Goal: Task Accomplishment & Management: Manage account settings

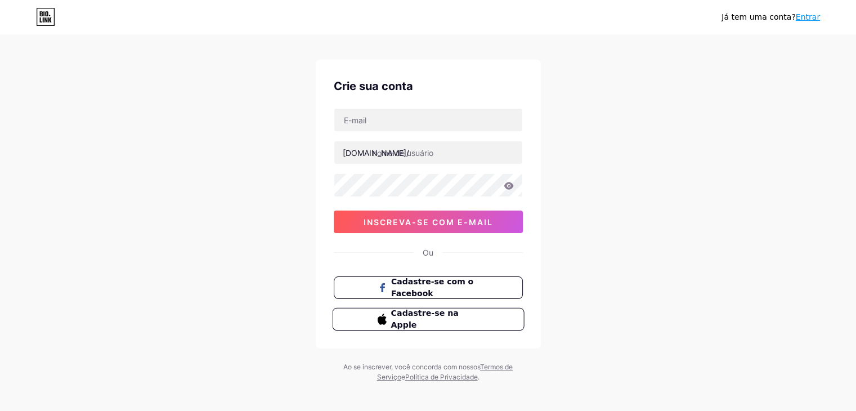
scroll to position [19, 0]
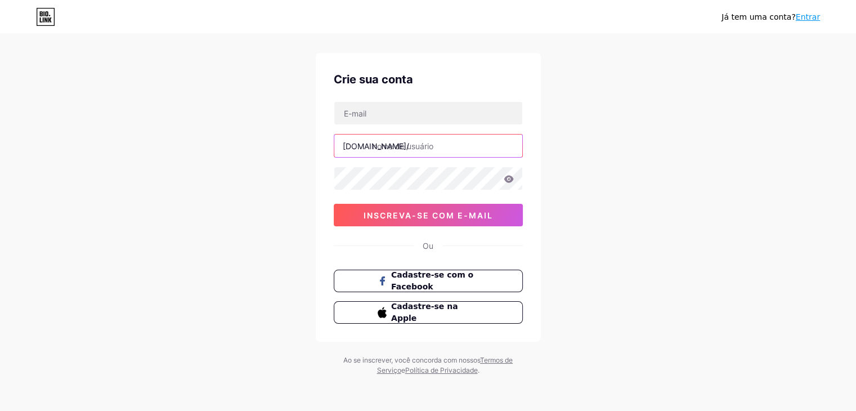
click at [436, 144] on input "text" at bounding box center [428, 146] width 188 height 23
click at [423, 147] on input "arianeamorimelo" at bounding box center [428, 146] width 188 height 23
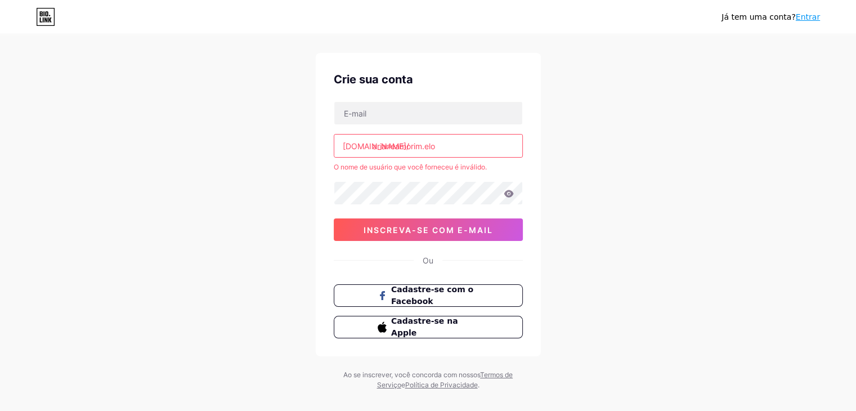
click at [424, 146] on input "arianeamorim.elo" at bounding box center [428, 146] width 188 height 23
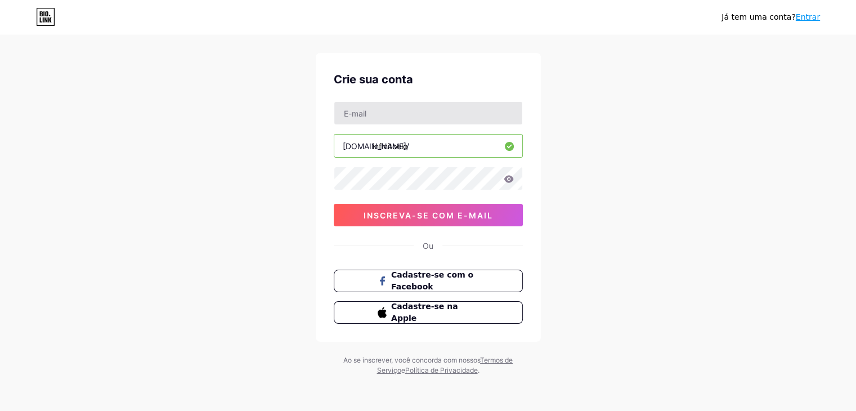
type input "infinitoelo"
click at [417, 115] on input "text" at bounding box center [428, 113] width 188 height 23
type input "[EMAIL_ADDRESS][DOMAIN_NAME]"
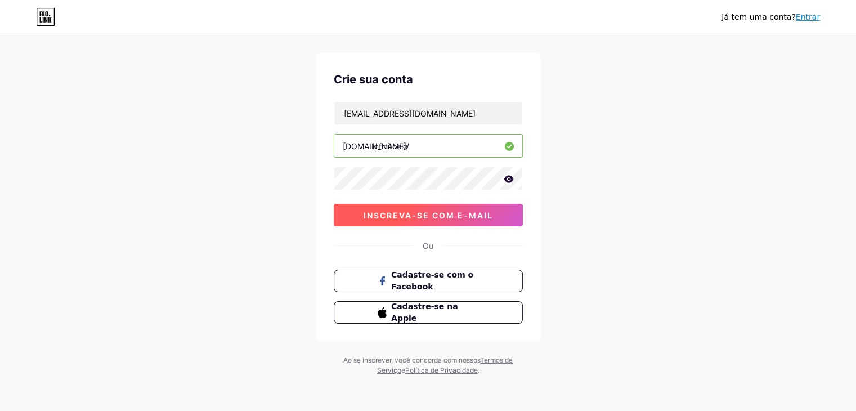
click at [502, 216] on button "inscreva-se com e-mail" at bounding box center [428, 215] width 189 height 23
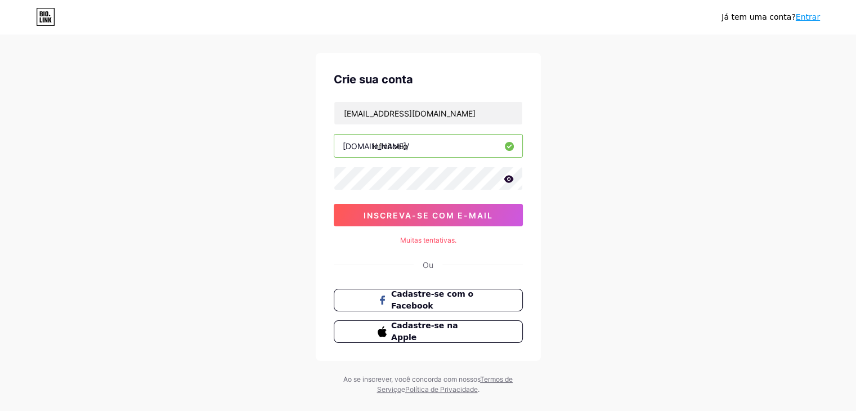
click at [509, 176] on icon at bounding box center [509, 179] width 10 height 8
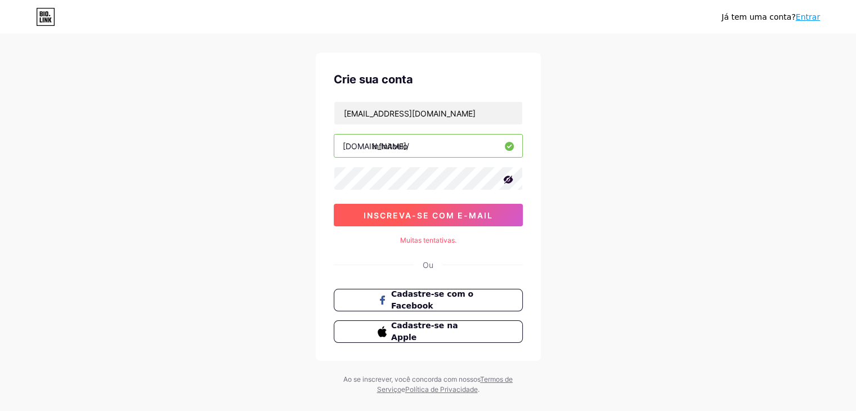
click at [457, 216] on font "inscreva-se com e-mail" at bounding box center [428, 216] width 129 height 10
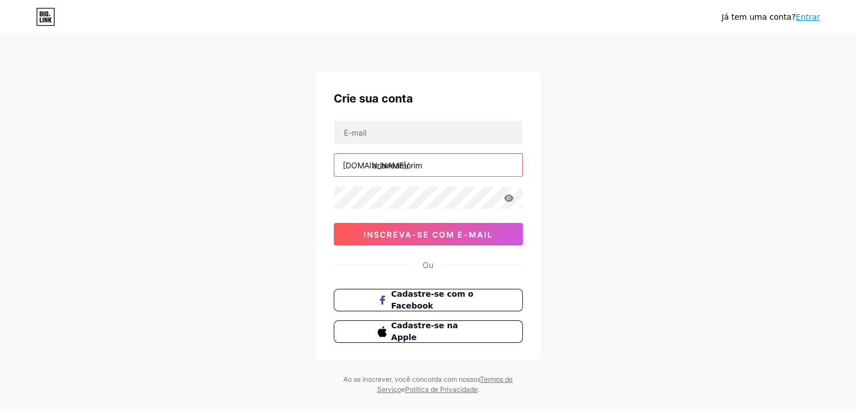
click at [446, 168] on input "arianeamorim" at bounding box center [428, 165] width 188 height 23
click at [385, 137] on input "text" at bounding box center [428, 132] width 188 height 23
type input "[EMAIL_ADDRESS][DOMAIN_NAME]"
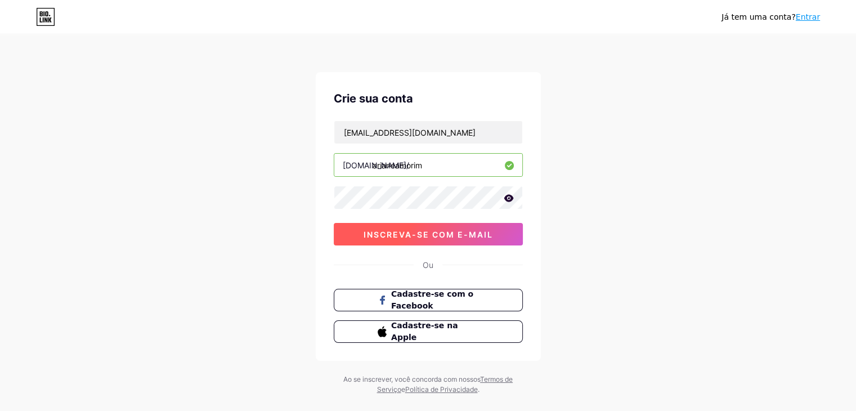
click at [399, 231] on font "inscreva-se com e-mail" at bounding box center [428, 235] width 129 height 10
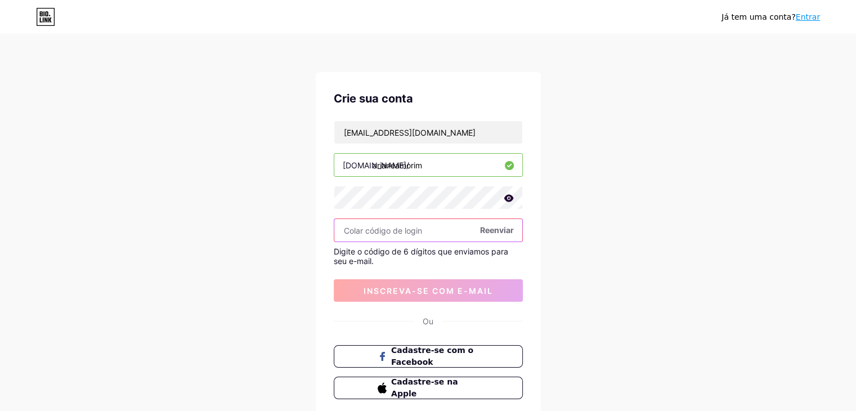
paste input "872727"
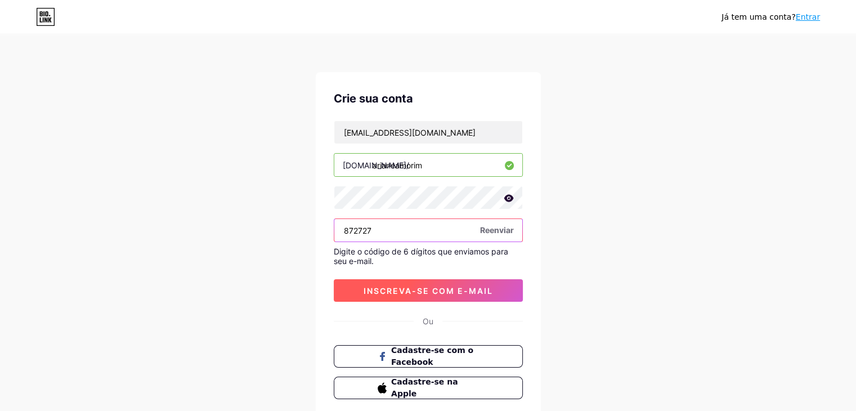
type input "872727"
click at [446, 287] on font "inscreva-se com e-mail" at bounding box center [428, 291] width 129 height 10
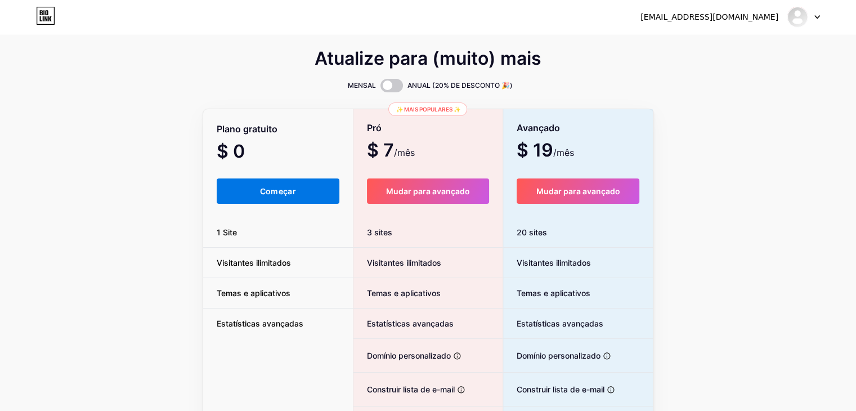
click at [311, 196] on button "Começar" at bounding box center [278, 190] width 123 height 25
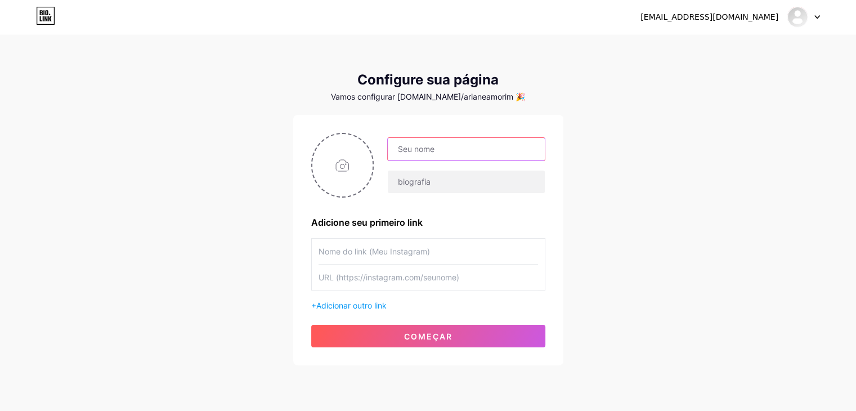
click at [462, 158] on input "text" at bounding box center [466, 149] width 157 height 23
type input "Ariane Amorim Infinito ELO"
click at [459, 182] on input "text" at bounding box center [466, 182] width 157 height 23
type input "Estímulo, linguagem e organização"
click at [408, 253] on input "text" at bounding box center [429, 251] width 220 height 25
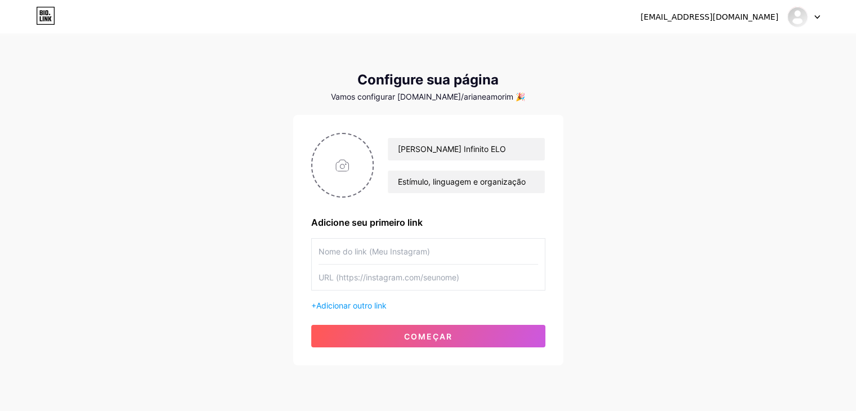
click at [343, 280] on input "text" at bounding box center [429, 277] width 220 height 25
paste input "https://api.whatsapp.com/send/?phone=5517981315598&text&type=phone_number&app_a…"
type input "https://api.whatsapp.com/send/?phone=5517981315598&text&type=phone_number&app_a…"
click at [336, 251] on input "text" at bounding box center [429, 251] width 220 height 25
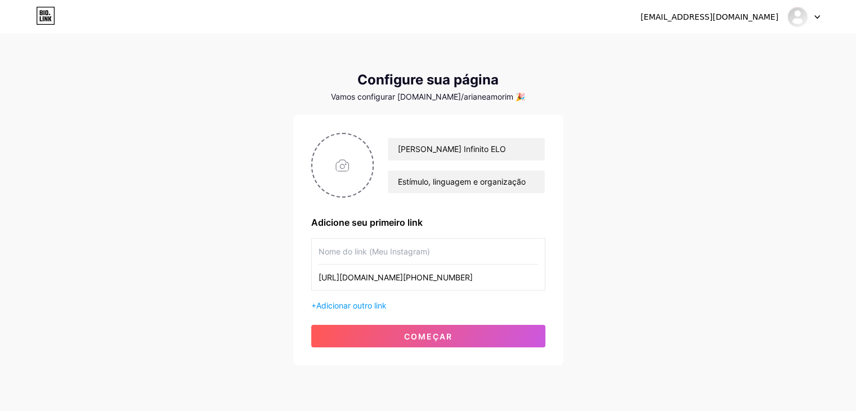
scroll to position [0, 0]
click at [367, 307] on font "Adicionar outro link" at bounding box center [351, 306] width 70 height 10
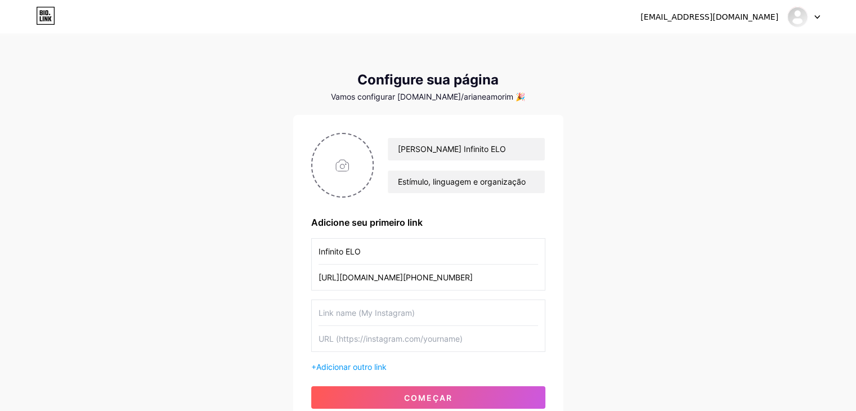
drag, startPoint x: 365, startPoint y: 248, endPoint x: 316, endPoint y: 260, distance: 50.3
click at [316, 260] on div "Infinito ELO https://api.whatsapp.com/send/?phone=5517981315598&text&type=phone…" at bounding box center [428, 264] width 234 height 52
type input "WhatsApp"
click at [386, 302] on input "text" at bounding box center [429, 312] width 220 height 25
type input "Matérias"
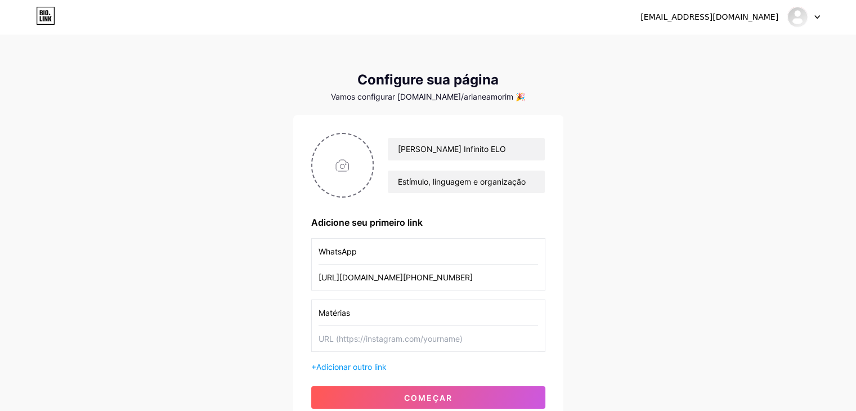
click at [391, 340] on input "text" at bounding box center [429, 338] width 220 height 25
paste input "https://www.informacaoquesalva.com.br/perfil-Ariane-Amorim--1046"
type input "https://www.informacaoquesalva.com.br/perfil-Ariane-Amorim--1046"
click at [372, 359] on div "WhatsApp https://api.whatsapp.com/send/?phone=5517981315598&text&type=phone_num…" at bounding box center [428, 305] width 234 height 135
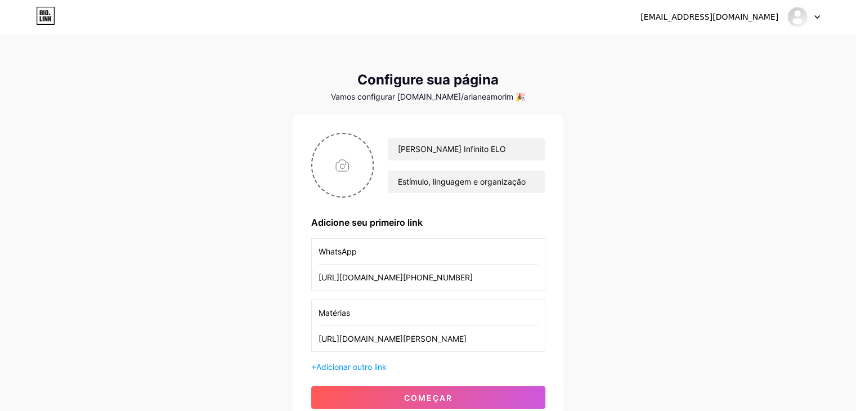
scroll to position [0, 0]
click at [375, 364] on font "Adicionar outro link" at bounding box center [351, 367] width 70 height 10
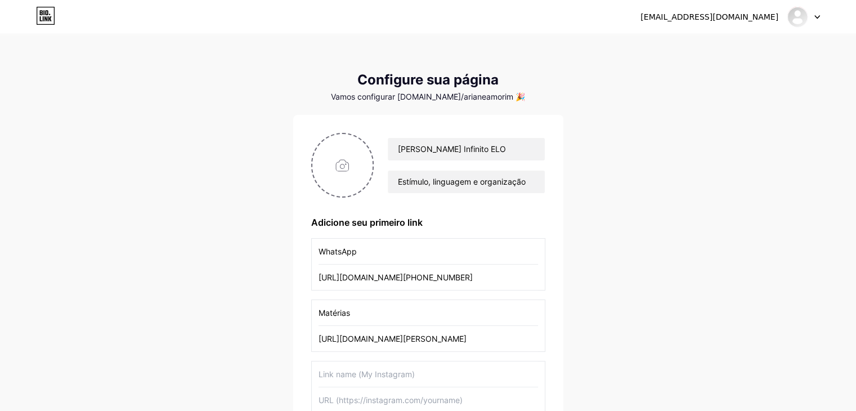
click at [356, 366] on input "text" at bounding box center [429, 373] width 220 height 25
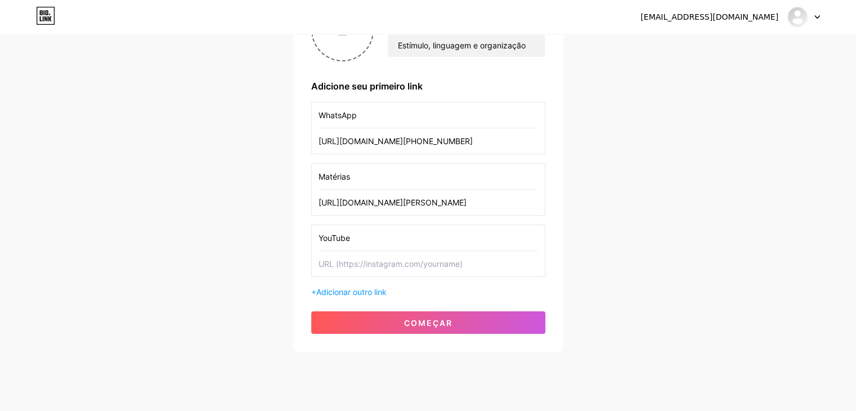
scroll to position [158, 0]
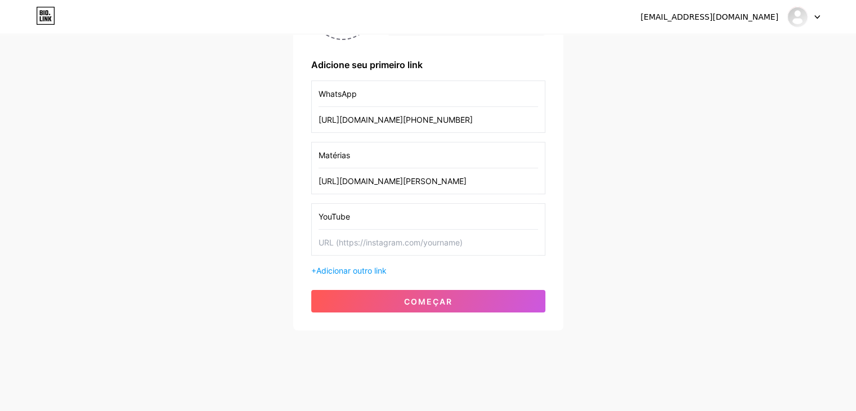
type input "YouTube"
click at [364, 239] on input "text" at bounding box center [429, 242] width 220 height 25
paste input "https://www.youtube.com/@arianeamoriminfinitoelo"
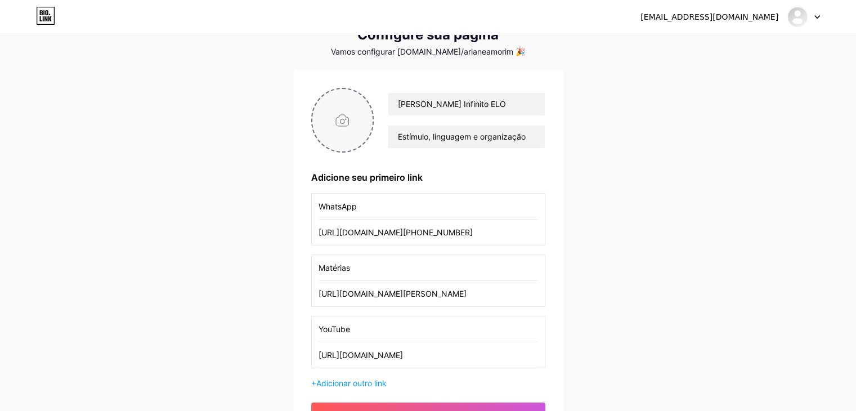
type input "https://www.youtube.com/@arianeamoriminfinitoelo"
click at [347, 135] on input "file" at bounding box center [342, 120] width 61 height 62
type input "C:\fakepath\_MG_8047 (1).JPG"
click at [348, 131] on img at bounding box center [343, 120] width 65 height 65
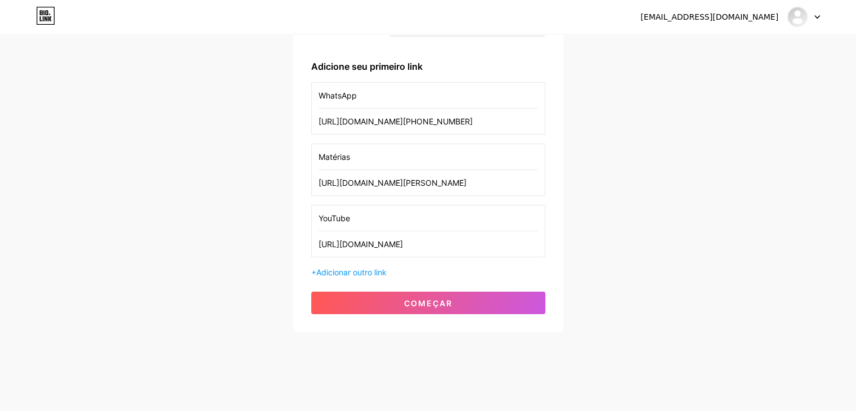
scroll to position [158, 0]
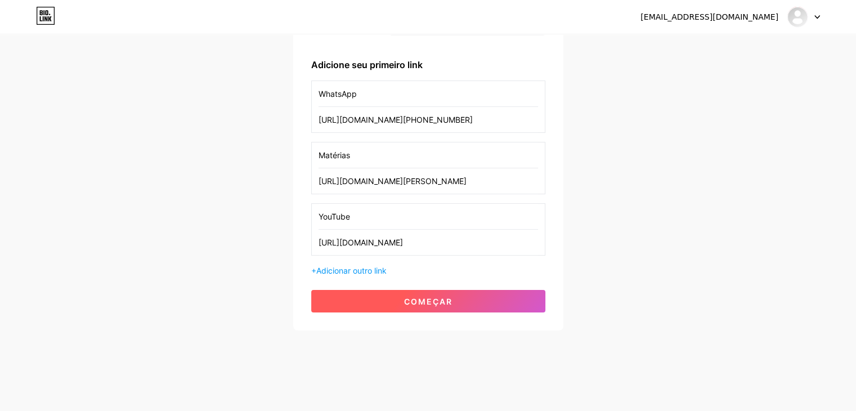
click at [470, 307] on button "começar" at bounding box center [428, 301] width 234 height 23
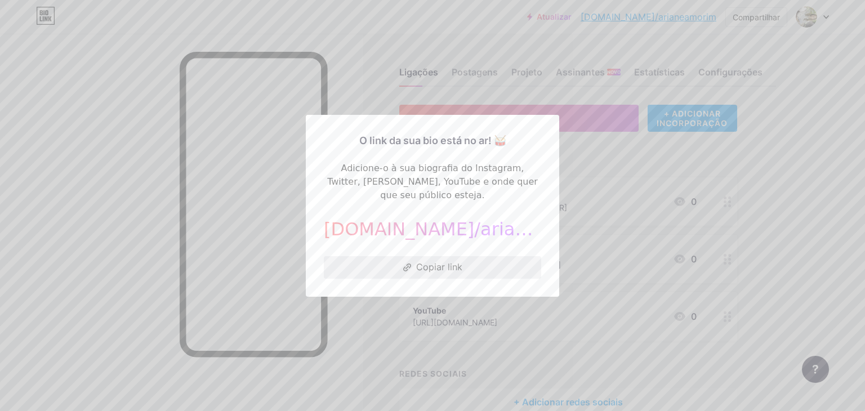
click at [430, 261] on font "Copiar link" at bounding box center [439, 266] width 46 height 11
click at [373, 265] on button "Copiar link" at bounding box center [432, 267] width 217 height 23
click at [397, 257] on button "Copiar link" at bounding box center [432, 267] width 217 height 23
click at [472, 263] on button "Copiar link" at bounding box center [432, 267] width 217 height 23
click at [560, 139] on div at bounding box center [432, 205] width 865 height 411
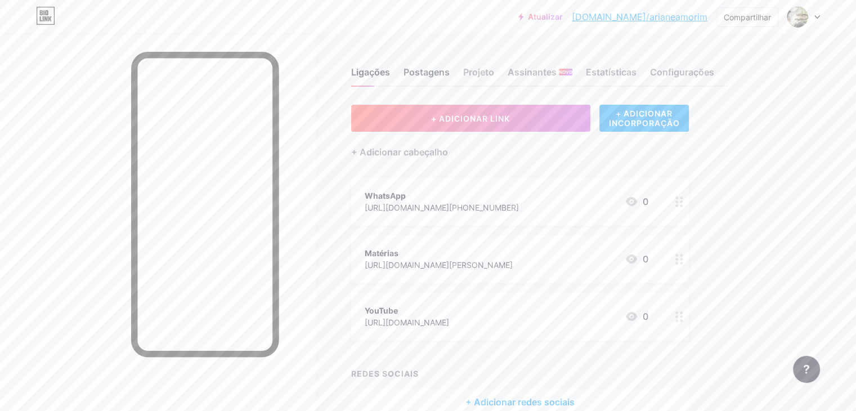
click at [450, 68] on font "Postagens" at bounding box center [427, 71] width 46 height 11
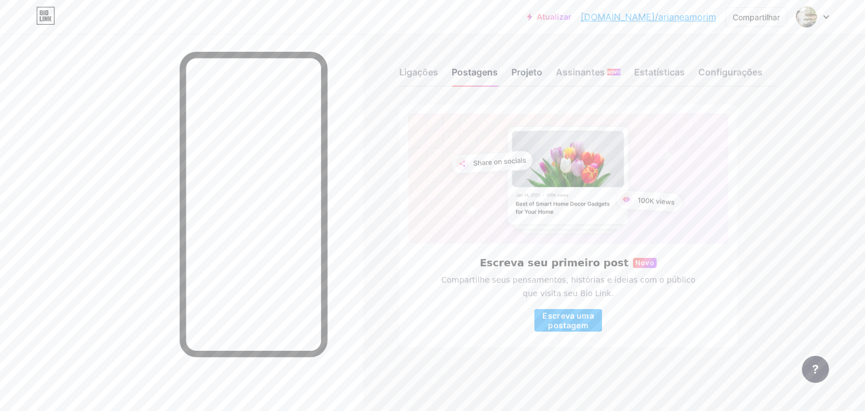
click at [537, 70] on font "Projeto" at bounding box center [526, 71] width 31 height 11
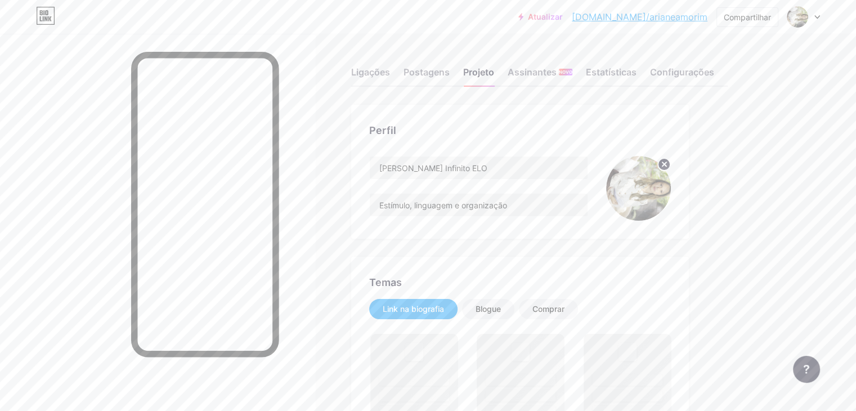
click at [671, 190] on img at bounding box center [638, 188] width 65 height 65
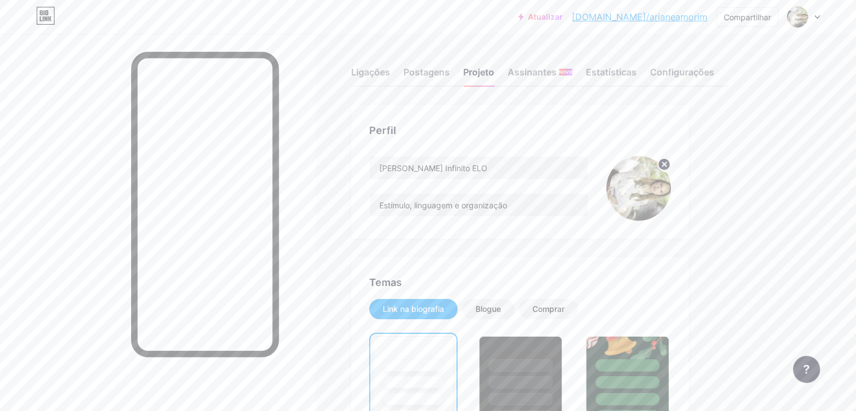
click at [671, 160] on circle at bounding box center [664, 164] width 12 height 12
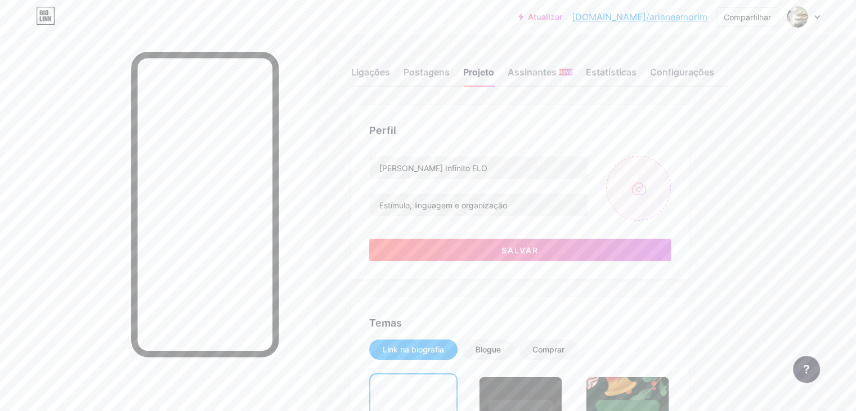
click at [671, 186] on input "file" at bounding box center [638, 188] width 65 height 65
type input "C:\fakepath\_MG_8047 (1).JPG"
click at [519, 243] on button "Salvar" at bounding box center [520, 250] width 302 height 23
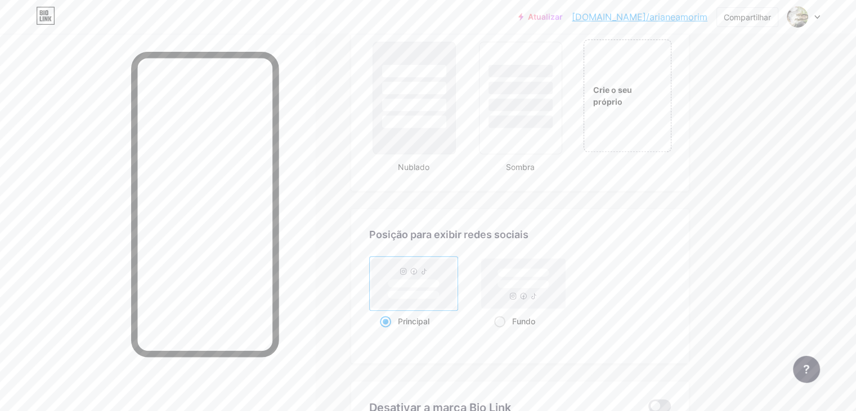
scroll to position [1351, 0]
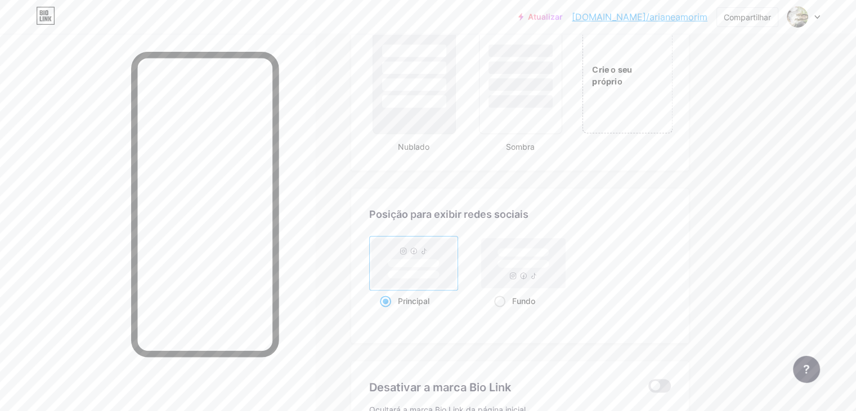
click at [650, 70] on div "Crie o seu próprio" at bounding box center [627, 75] width 91 height 116
click at [670, 95] on div "Crie o seu próprio" at bounding box center [627, 75] width 86 height 113
drag, startPoint x: 677, startPoint y: 95, endPoint x: 670, endPoint y: 103, distance: 10.8
click at [670, 96] on div "Crie o seu próprio" at bounding box center [627, 75] width 86 height 113
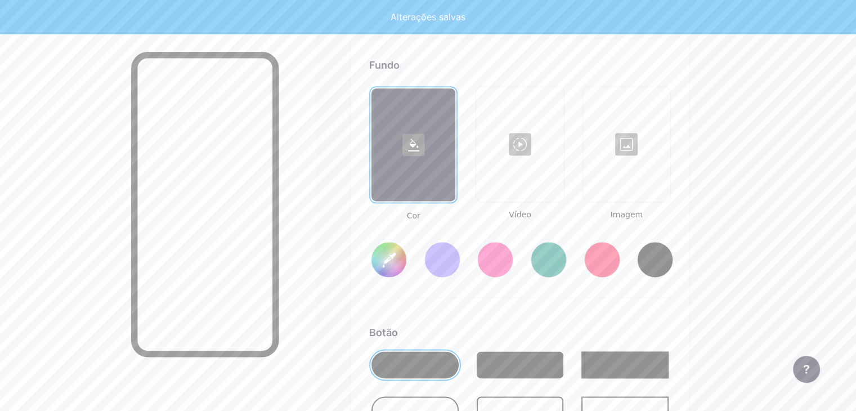
scroll to position [1502, 0]
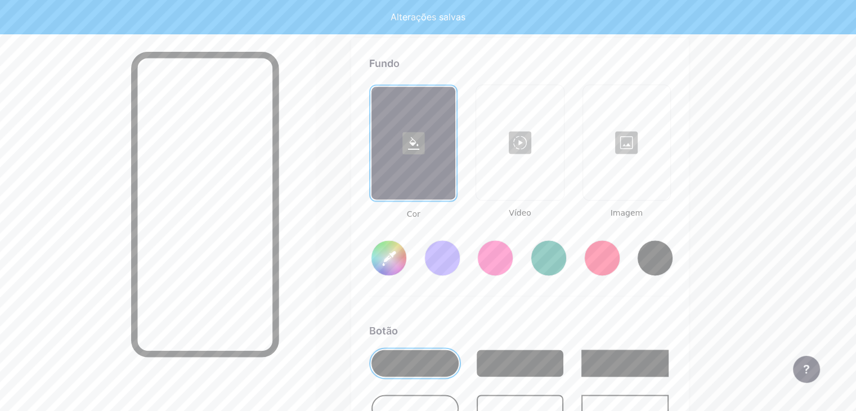
type input "#ffffff"
type input "#000000"
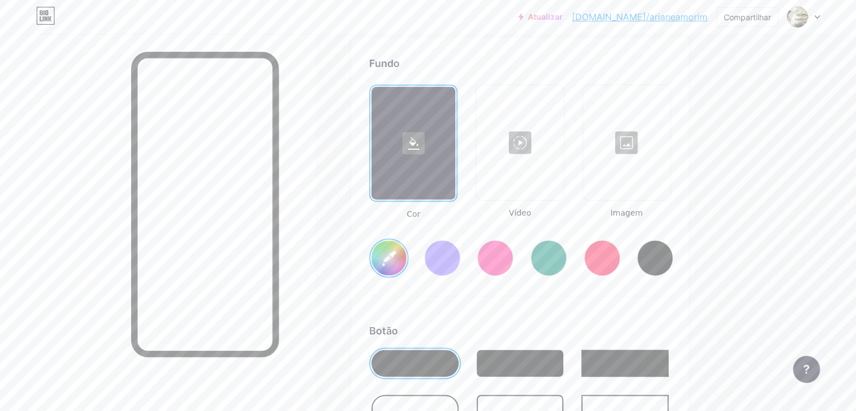
click at [461, 267] on div at bounding box center [442, 258] width 36 height 36
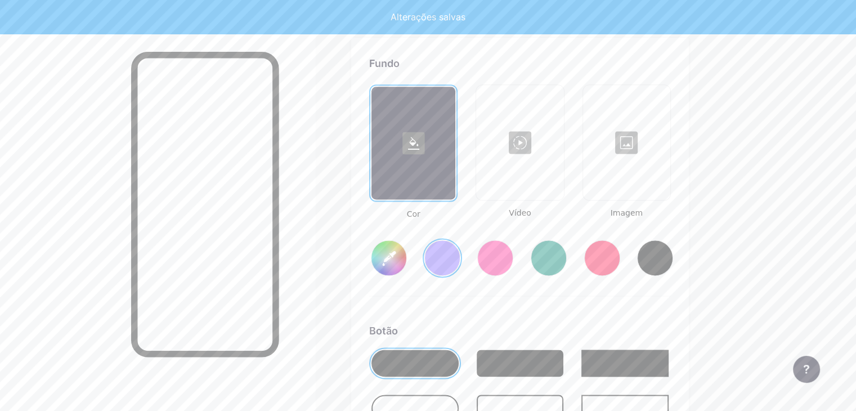
click at [461, 263] on div at bounding box center [442, 258] width 36 height 36
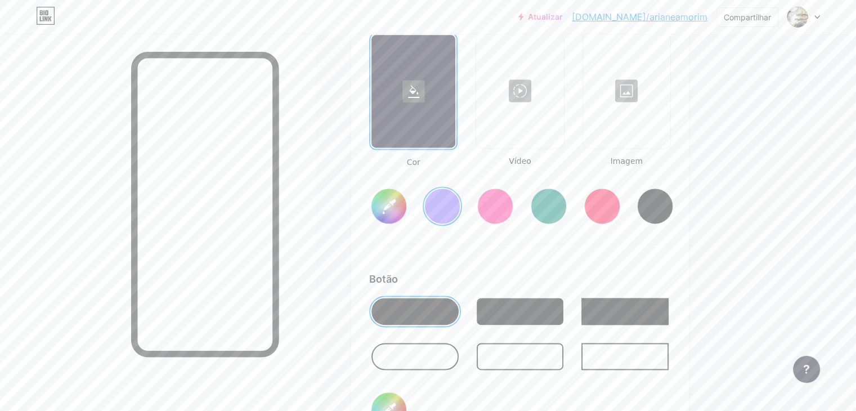
scroll to position [1615, 0]
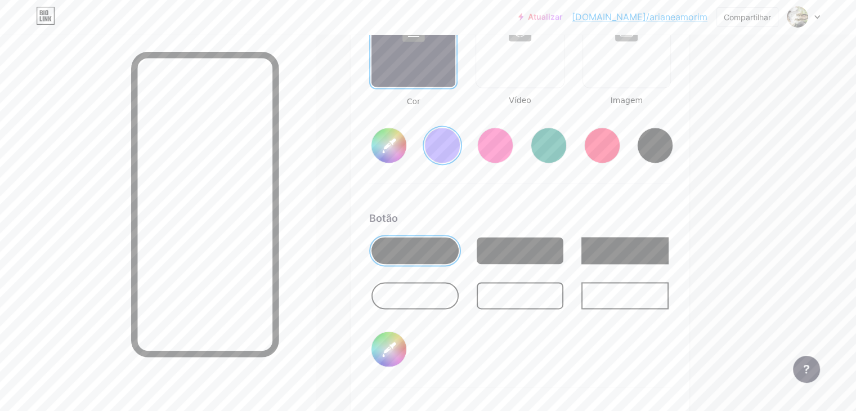
click at [406, 354] on input "#000000" at bounding box center [389, 349] width 35 height 35
type input "#856bff"
type input "#31908f"
type input "#856bff"
type input "#349392"
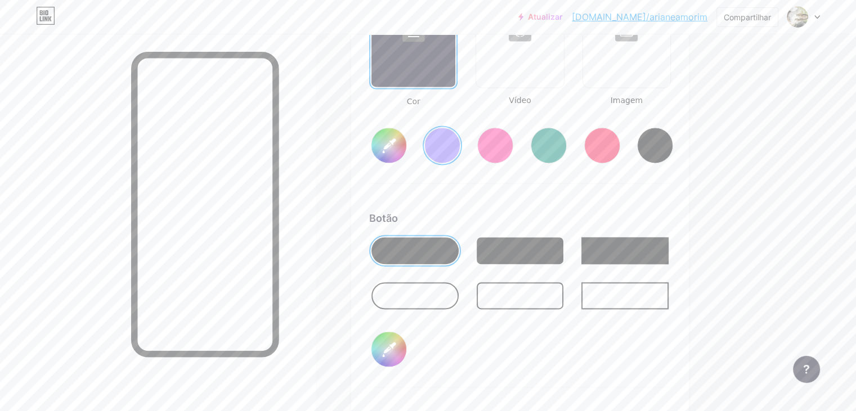
type input "#856bff"
type input "#349896"
type input "#856bff"
type input "#369b99"
type input "#856bff"
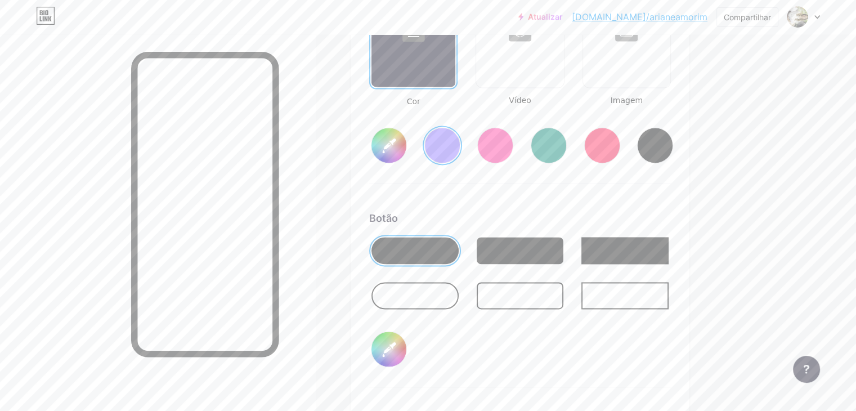
type input "#389f9d"
type input "#856bff"
type input "#39a2a1"
type input "#856bff"
type input "#3caaa8"
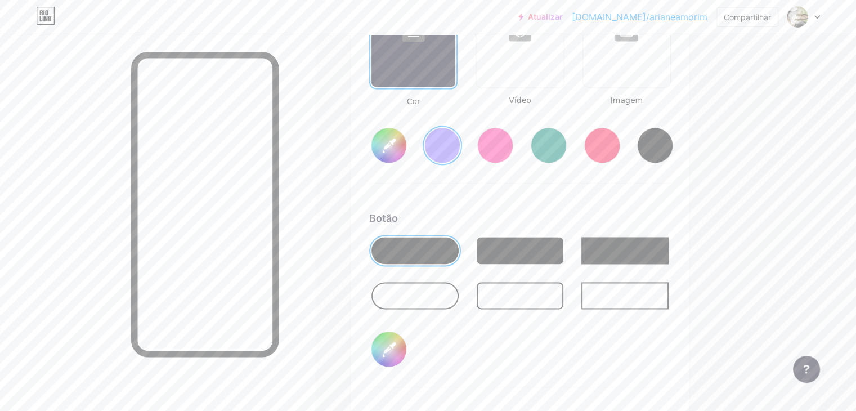
type input "#856bff"
type input "#3cafad"
type input "#856bff"
type input "#3db3b1"
type input "#856bff"
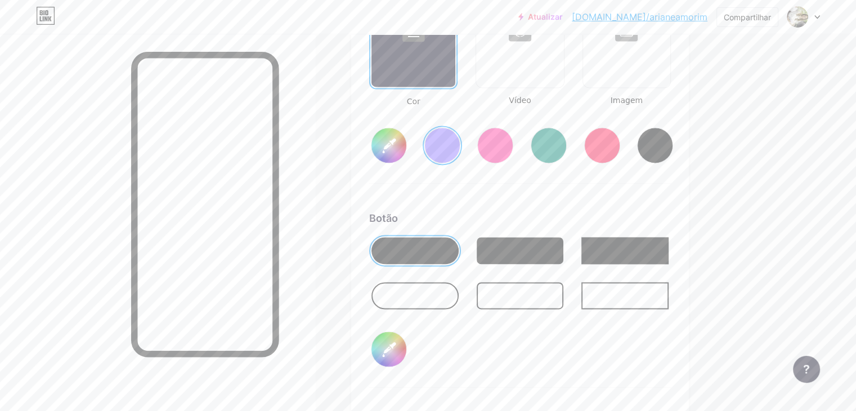
type input "#41b9b7"
type input "#856bff"
type input "#44c1be"
type input "#856bff"
type input "#46c3c1"
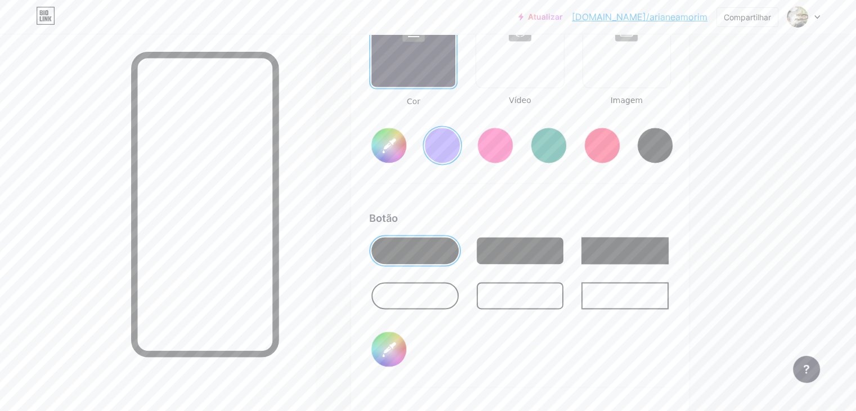
type input "#856bff"
type input "#44c5c3"
type input "#856bff"
type input "#46c8c6"
type input "#856bff"
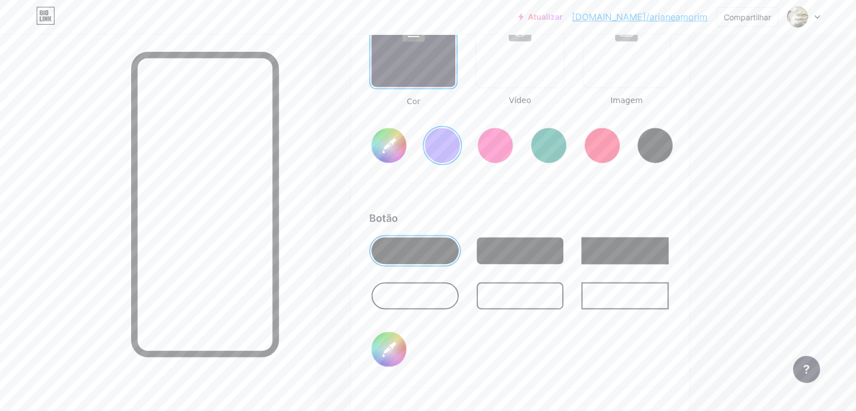
type input "#45c9c7"
type input "#856bff"
type input "#47cdca"
type input "#856bff"
type input "#49d0ce"
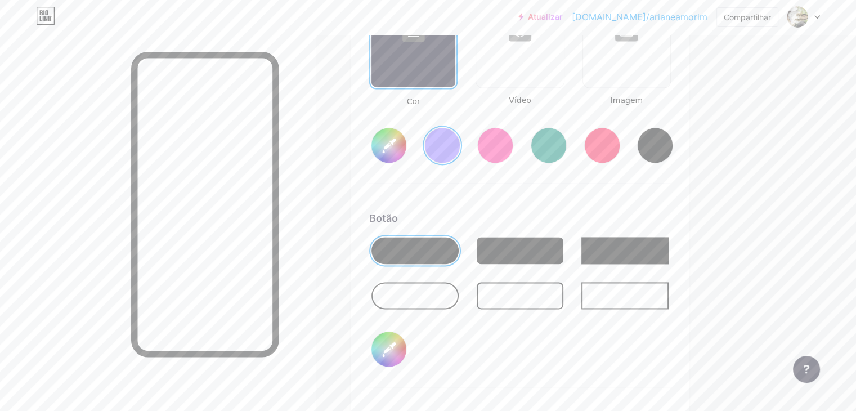
type input "#856bff"
type input "#44cfcd"
type input "#856bff"
type input "#46d2d0"
type input "#856bff"
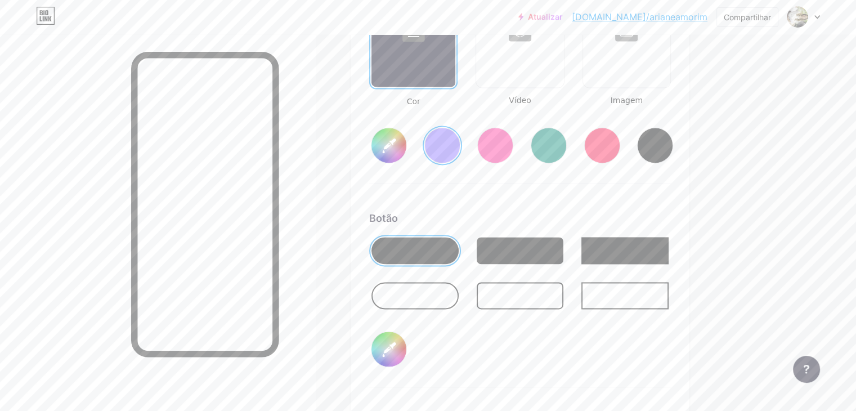
type input "#48d5d3"
type input "#856bff"
type input "#4ad9d6"
type input "#856bff"
type input "#49dad7"
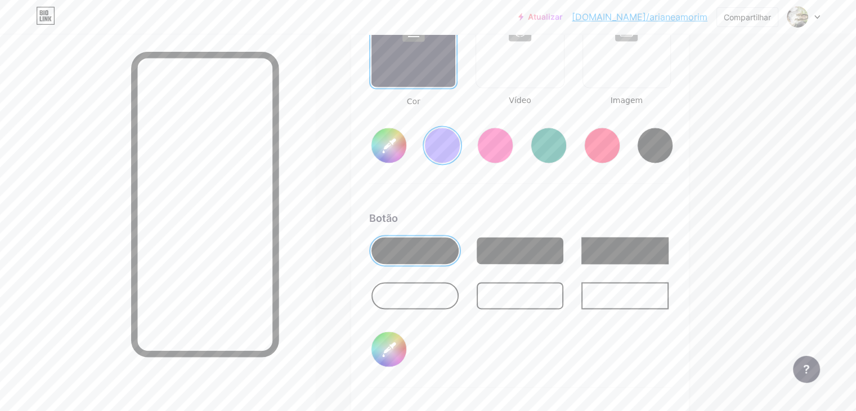
type input "#856bff"
type input "#48dbd8"
type input "#856bff"
type input "#4bddda"
type input "#856bff"
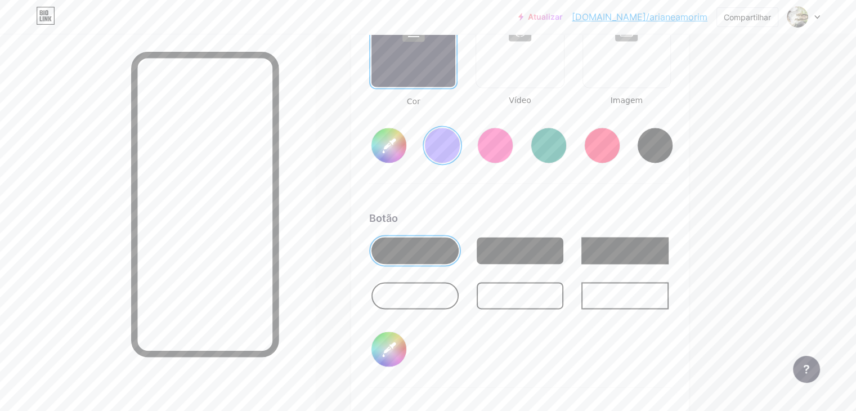
type input "#49dfdc"
type input "#856bff"
type input "#4be2df"
type input "#856bff"
type input "#4ce6e3"
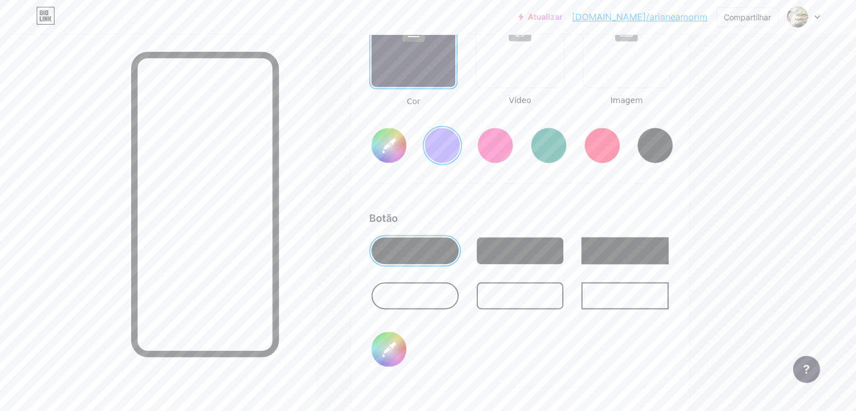
type input "#856bff"
type input "#4ae8e5"
type input "#856bff"
type input "#50edea"
type input "#856bff"
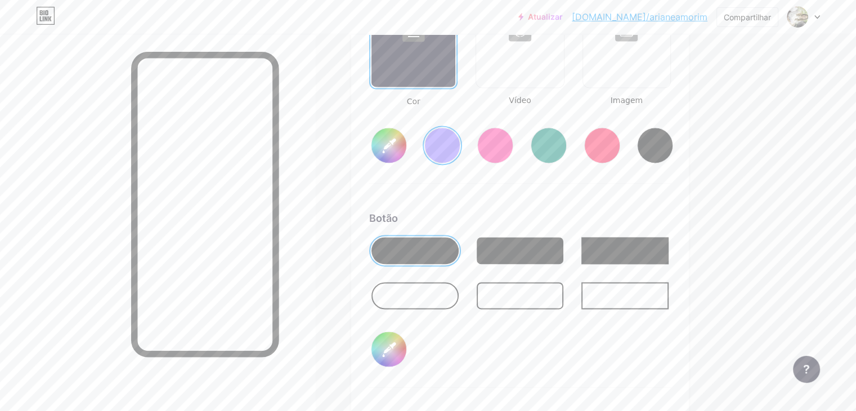
type input "#4eefec"
type input "#856bff"
type input "#4defed"
type input "#856bff"
type input "#50f2ef"
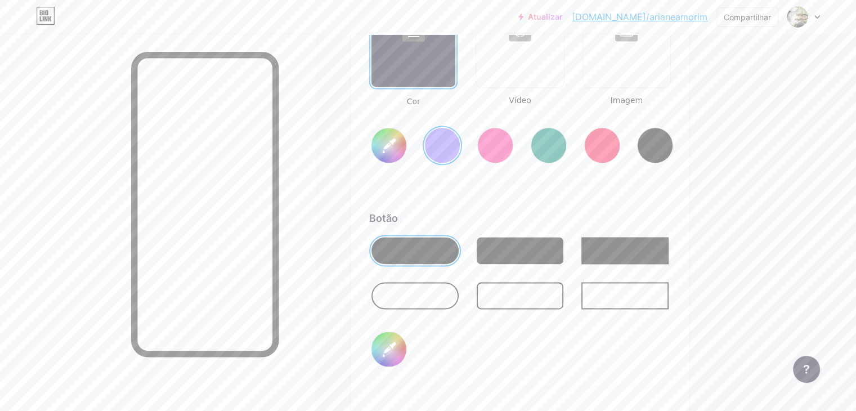
type input "#856bff"
type input "#4ff3f0"
type input "#856bff"
type input "#51f5f2"
type input "#856bff"
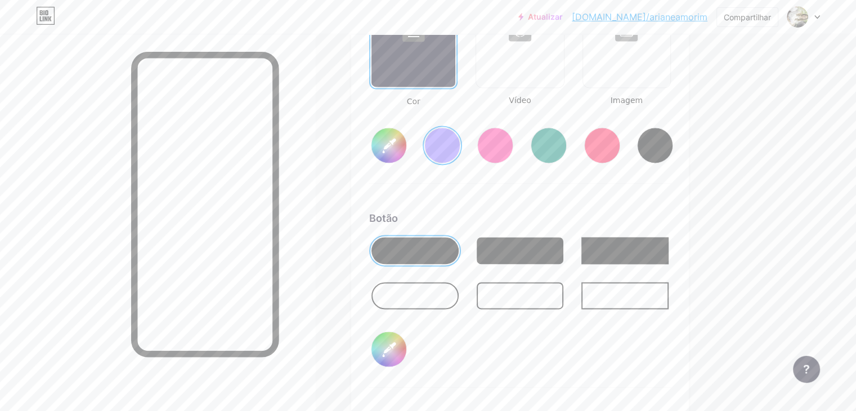
type input "#4df5f2"
type input "#856bff"
type input "#50f7f4"
type input "#856bff"
type input "#4ef9f6"
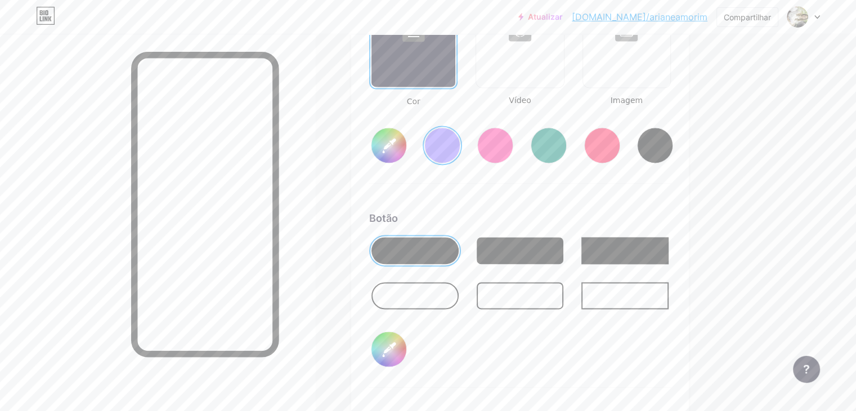
type input "#856bff"
type input "#50fbf9"
type input "#856bff"
type input "#4efdfa"
type input "#856bff"
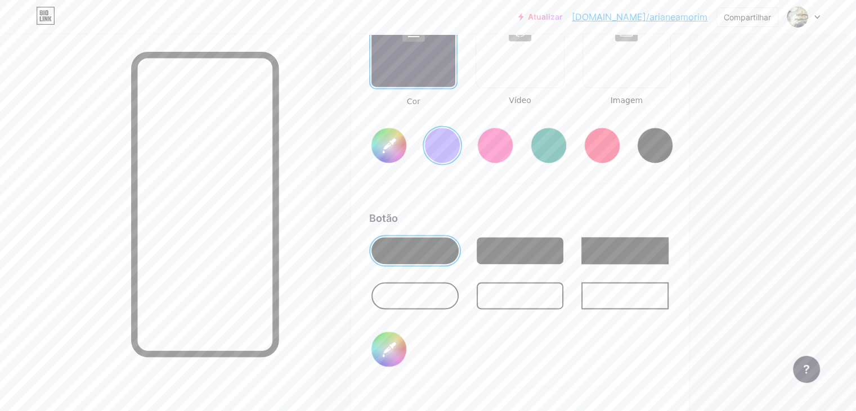
type input "#52fffc"
type input "#856bff"
type input "#4dfefb"
type input "#856bff"
type input "#4dfffc"
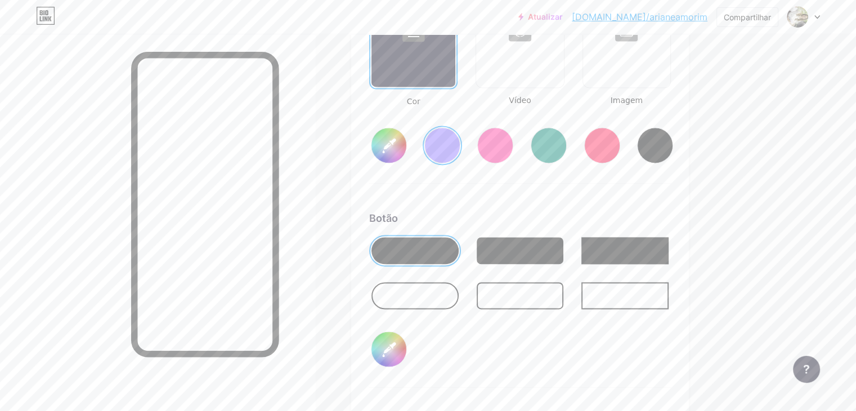
type input "#856bff"
type input "#4dfefb"
type input "#856bff"
type input "#4dfffc"
type input "#856bff"
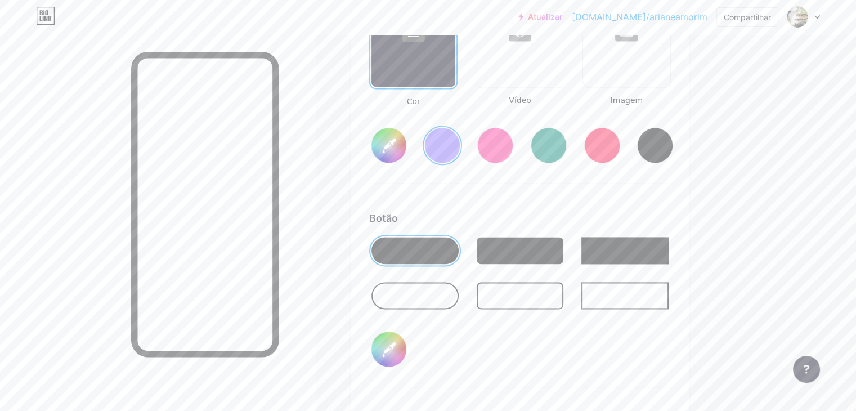
type input "#47fffc"
type input "#856bff"
type input "#48fefb"
type input "#856bff"
type input "#47fffc"
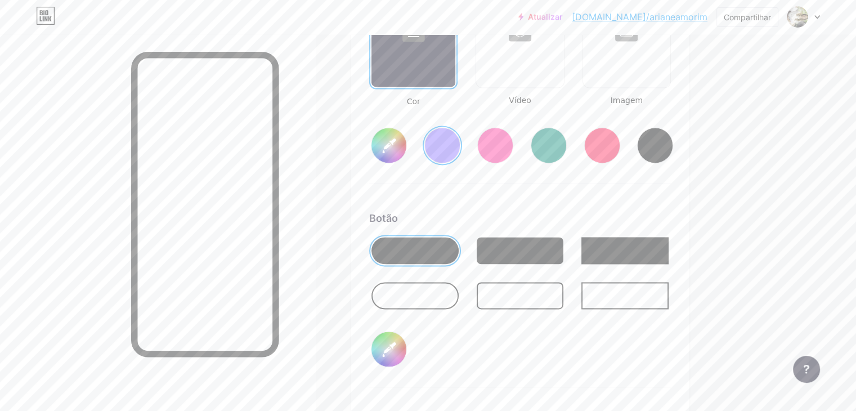
type input "#856bff"
type input "#42fffc"
type input "#856bff"
type input "#3ffdfa"
type input "#856bff"
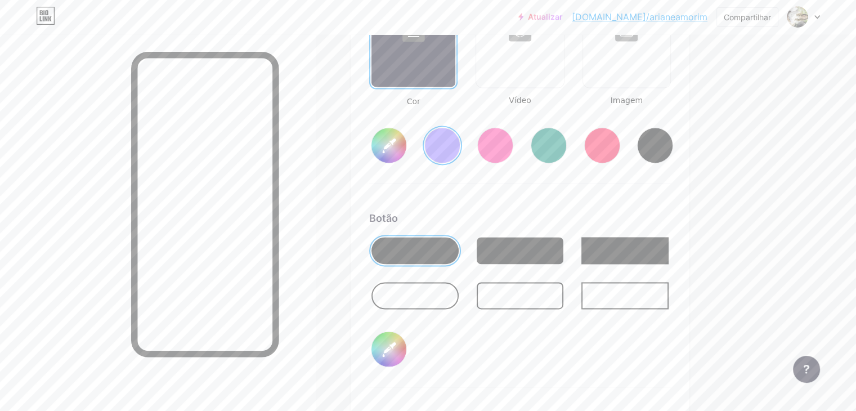
type input "#3cfbf8"
type input "#856bff"
type input "#3ef9f6"
type input "#856bff"
type input "#3bf7f4"
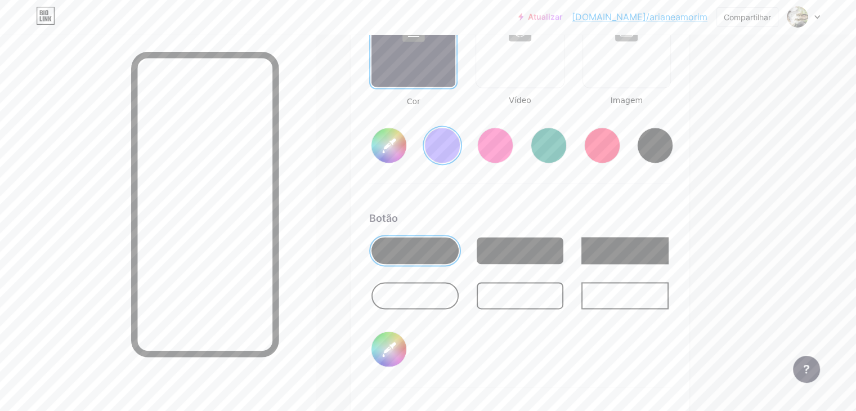
type input "#856bff"
type input "#3df5f2"
type input "#856bff"
type input "#39f3f0"
type input "#856bff"
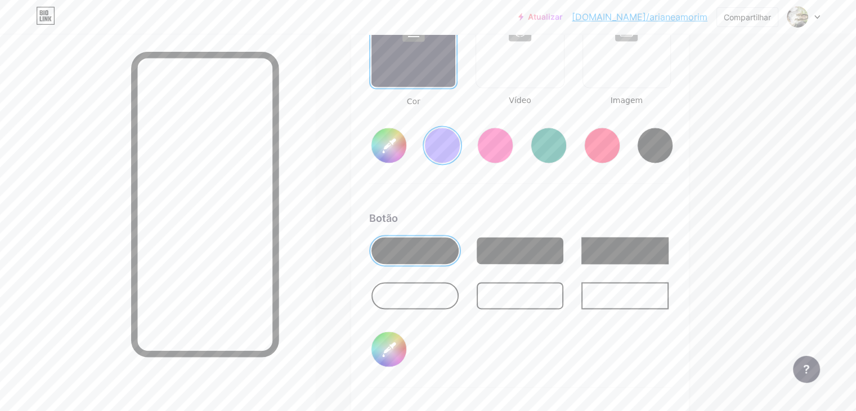
type input "#38f0ed"
type input "#856bff"
type input "#35edea"
type input "#856bff"
type input "#36ece9"
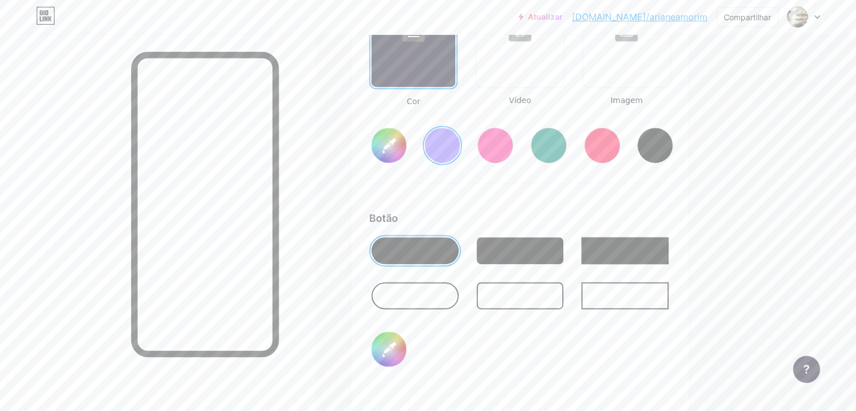
type input "#856bff"
type input "#34eae7"
type input "#856bff"
type input "#30e8e5"
type input "#856bff"
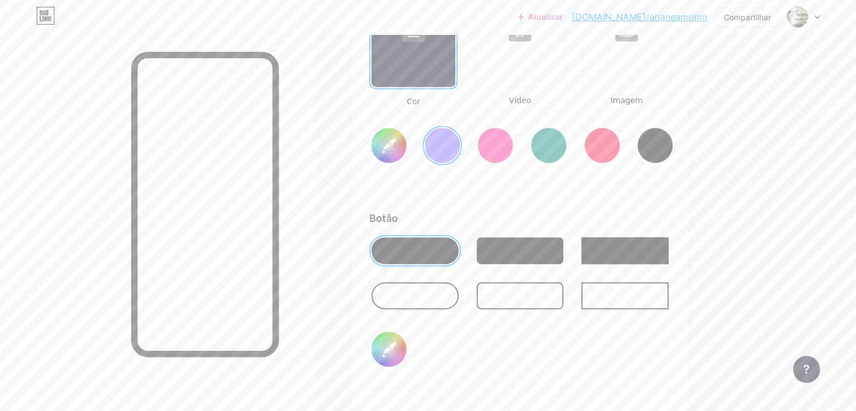
type input "#33e6e3"
type input "#856bff"
type input "#34e5e2"
type input "#856bff"
type input "#32e2df"
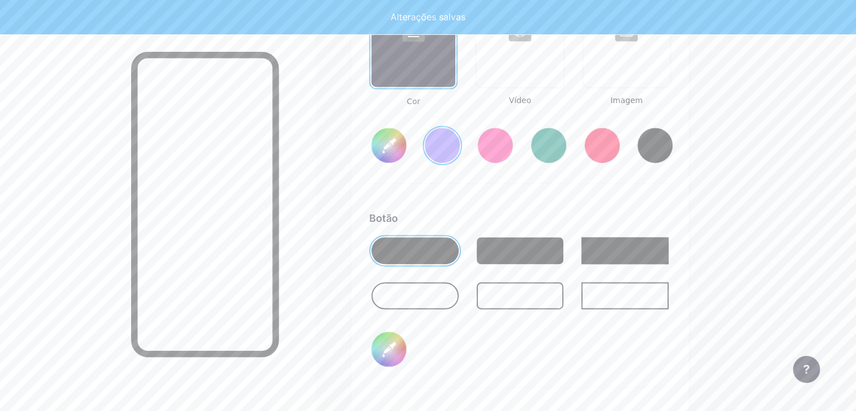
type input "#856bff"
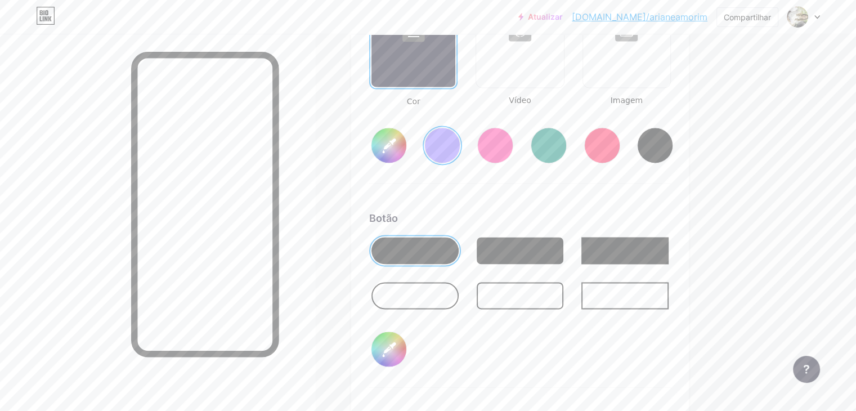
type input "#32e2df"
click at [605, 208] on div "Fundo Cor Vídeo Imagem #856bff Botão #32e2df Fonte Inter Poppins EB Garamond TE…" at bounding box center [520, 276] width 302 height 667
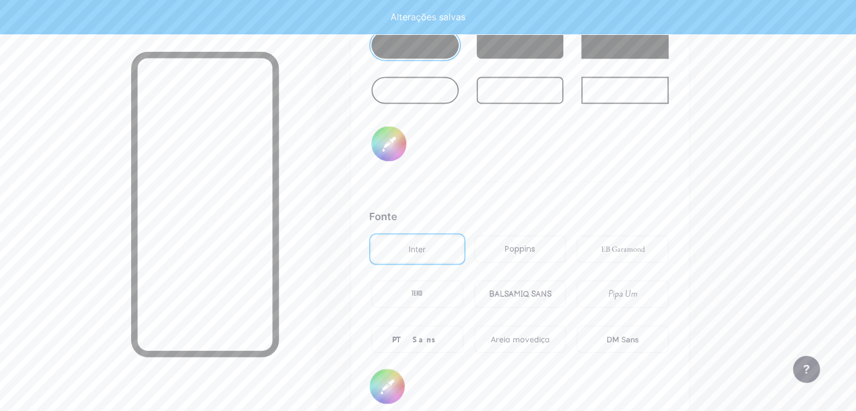
scroll to position [1840, 0]
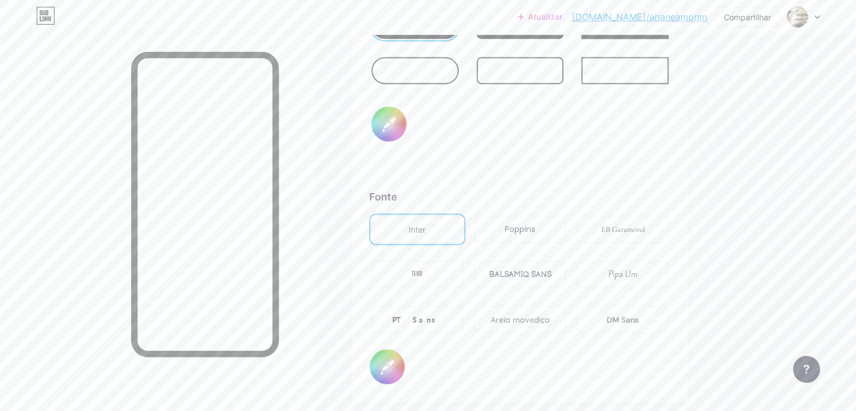
click at [405, 369] on input "#000000" at bounding box center [387, 366] width 35 height 35
type input "#856bff"
type input "#cccccc"
type input "#856bff"
type input "#cfcfcf"
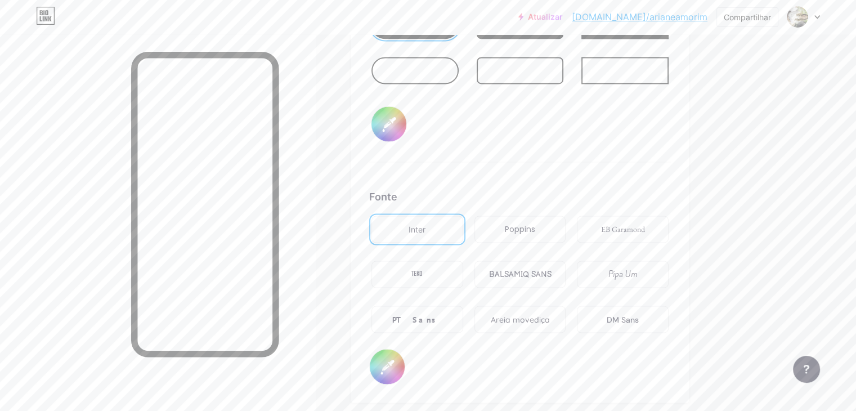
type input "#856bff"
type input "#d1d1d1"
type input "#856bff"
type input "#d4d4d4"
type input "#856bff"
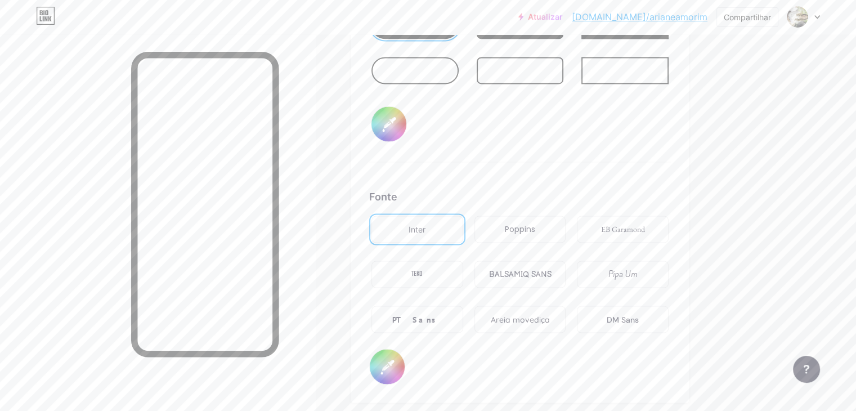
type input "#dbdbdb"
type input "#856bff"
type input "#e0e0e0"
type input "#856bff"
type input "#e6e6e6"
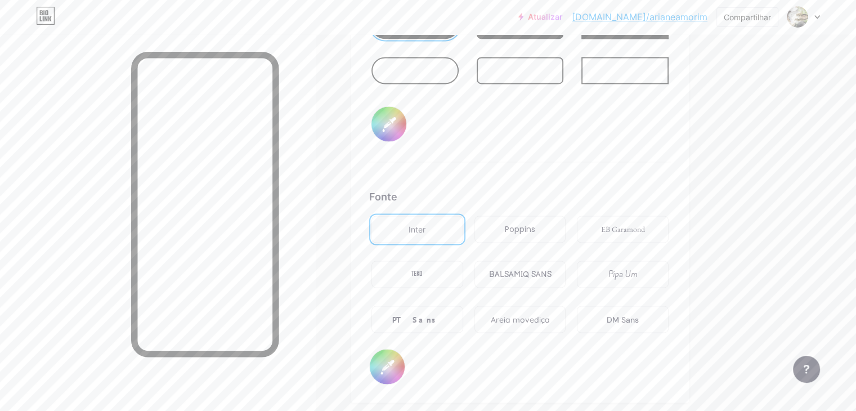
type input "#856bff"
type input "#ededed"
type input "#856bff"
type input "#f2f2f2"
type input "#856bff"
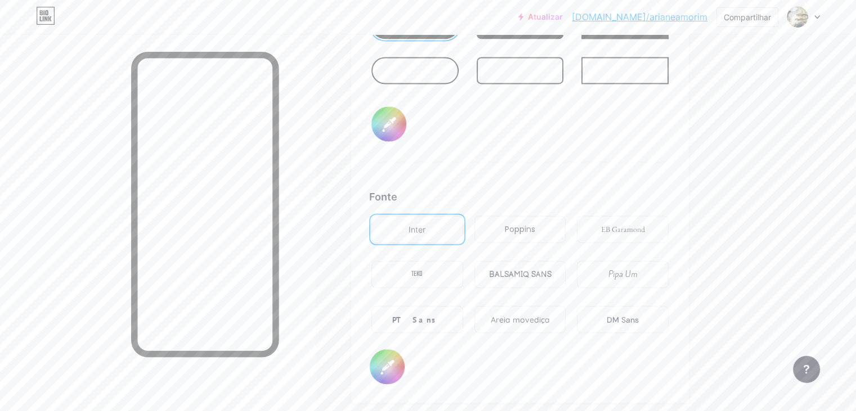
type input "#f5f5f5"
type input "#856bff"
type input "#fafafa"
type input "#856bff"
type input "#fcfcfc"
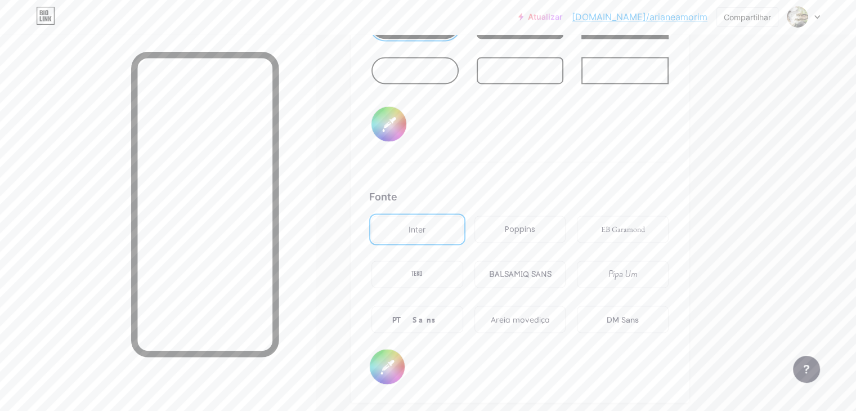
type input "#856bff"
type input "#ffffff"
type input "#856bff"
type input "#d0cb43"
type input "#856bff"
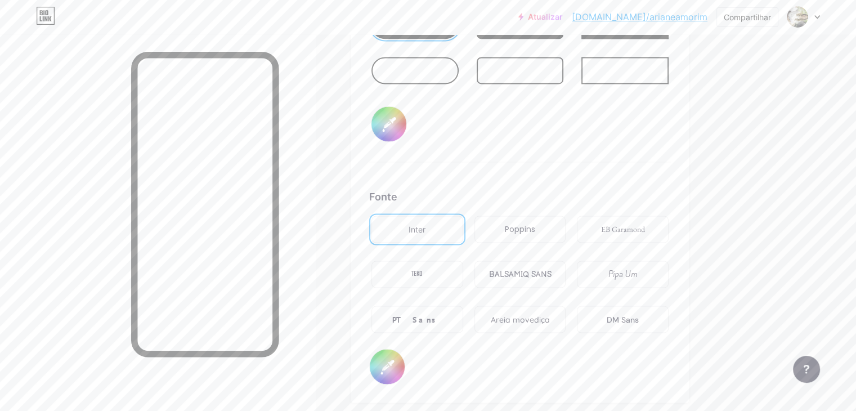
type input "#d2ce46"
type input "#856bff"
type input "#d3cf45"
type input "#856bff"
type input "#d7d242"
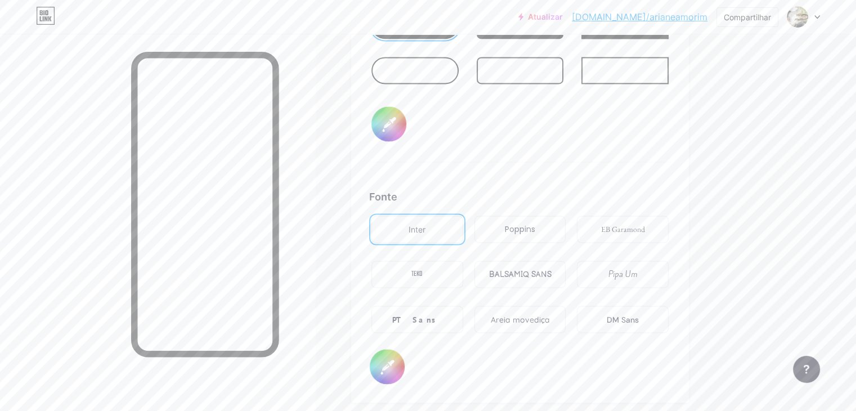
type input "#856bff"
type input "#d9d43f"
type input "#856bff"
type input "#ddd846"
type input "#856bff"
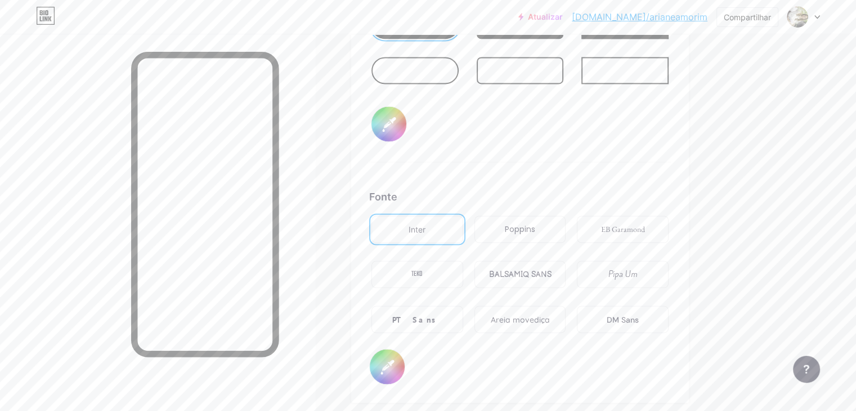
type input "#dfda43"
type input "#856bff"
type input "#e1dc41"
type input "#856bff"
type input "#e2dd40"
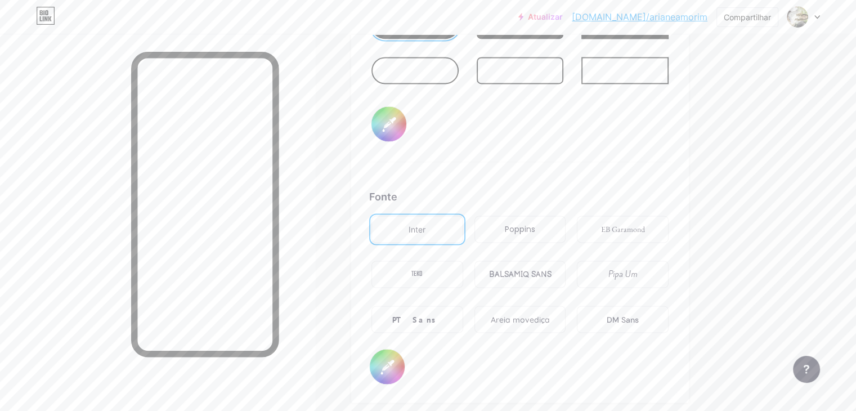
type input "#856bff"
type input "#e4de3f"
type input "#856bff"
type input "#e6e141"
type input "#856bff"
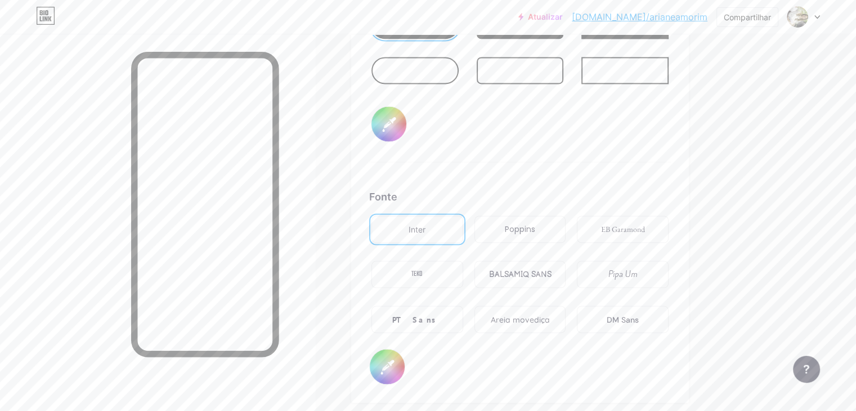
type input "#e7e240"
type input "#856bff"
type input "#eae43e"
type input "#856bff"
type input "#ece641"
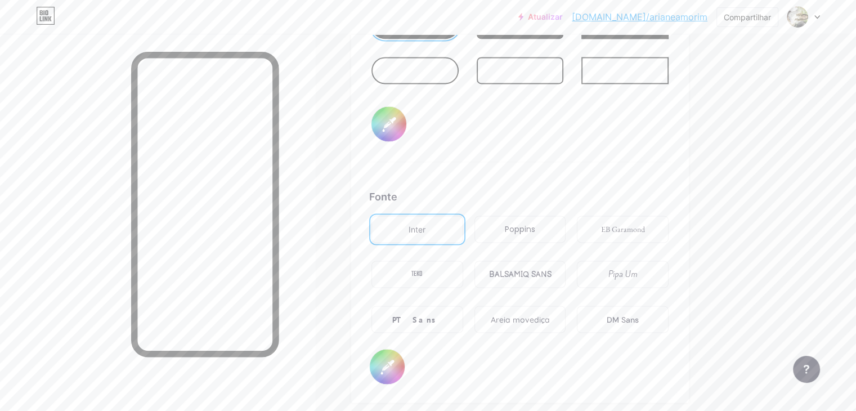
type input "#856bff"
type input "#ede740"
type input "#856bff"
type input "#eee83f"
type input "#856bff"
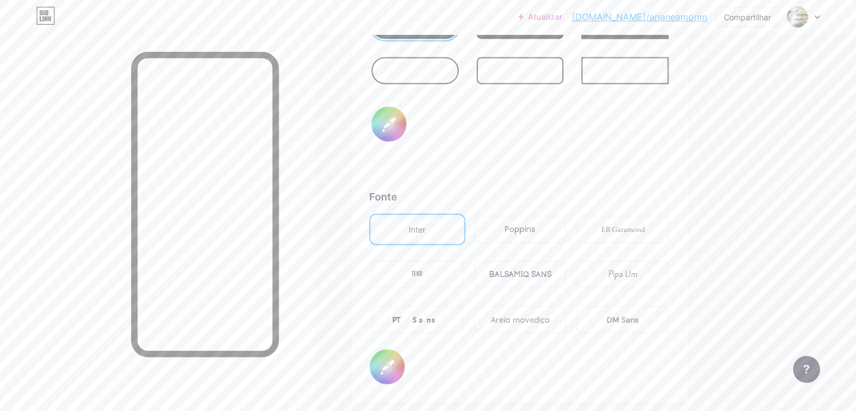
type input "#f0ea3d"
click at [529, 162] on div "Botão #32e2df" at bounding box center [520, 73] width 302 height 177
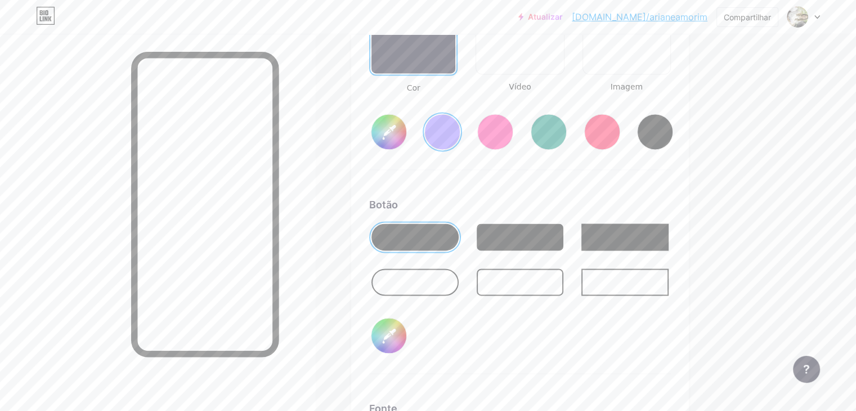
scroll to position [1563, 0]
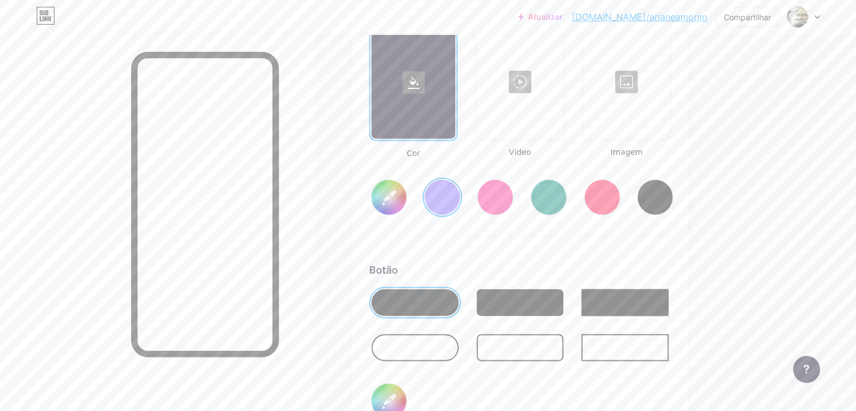
click at [461, 212] on div at bounding box center [442, 197] width 36 height 36
click at [406, 211] on input "#856bff" at bounding box center [389, 197] width 35 height 35
click at [477, 168] on div "#7a65d7" at bounding box center [520, 187] width 302 height 57
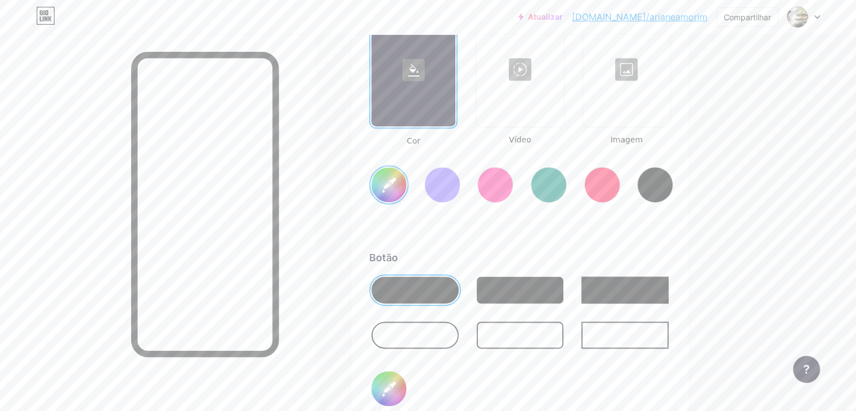
scroll to position [1507, 0]
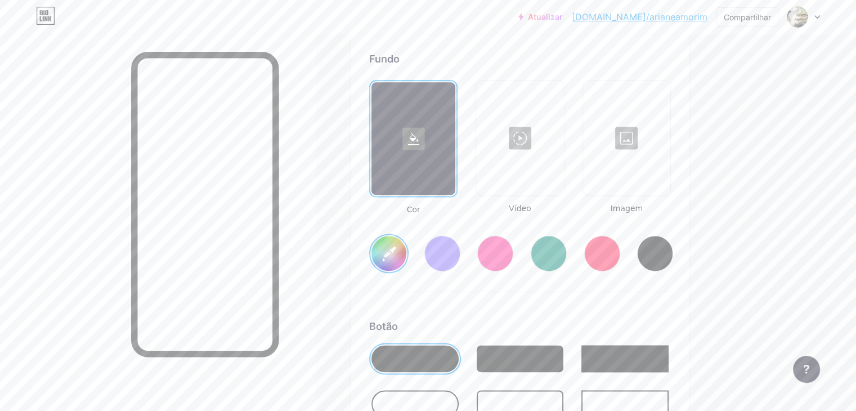
click at [665, 172] on div at bounding box center [626, 138] width 85 height 113
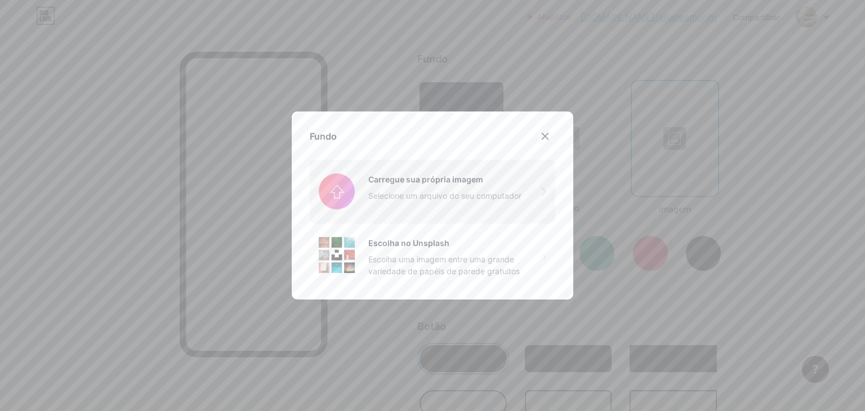
click at [493, 192] on input "file" at bounding box center [432, 191] width 245 height 63
click at [547, 135] on div at bounding box center [545, 136] width 20 height 20
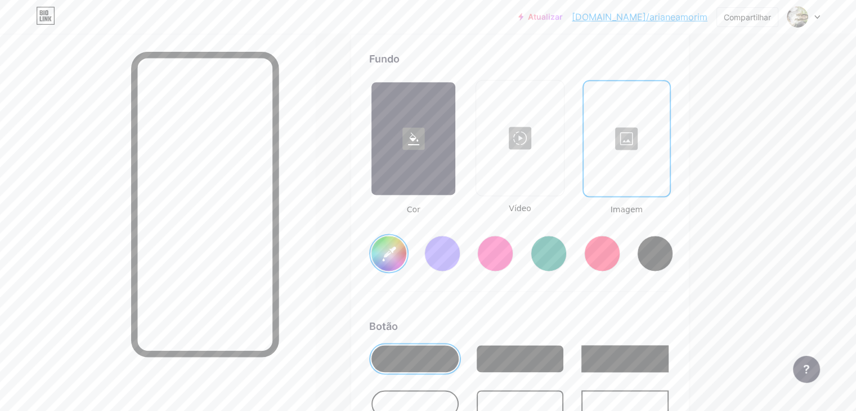
click at [660, 154] on div at bounding box center [627, 138] width 84 height 113
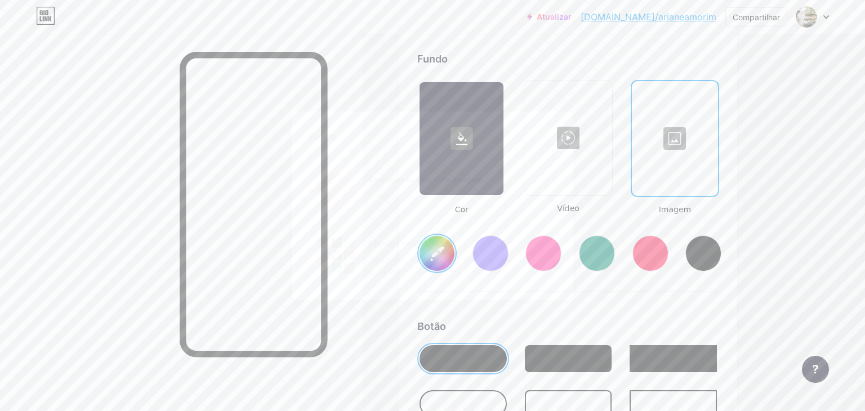
click at [421, 263] on div "Escolha uma imagem entre uma grande variedade de papéis de parede gratuitos" at bounding box center [455, 265] width 175 height 24
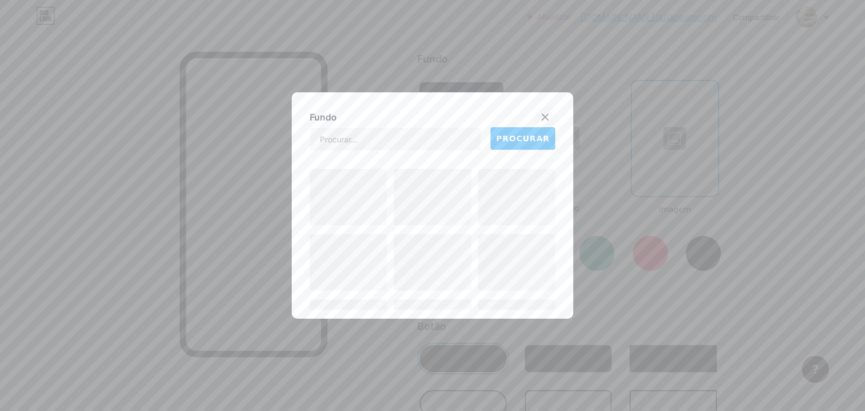
click at [540, 114] on icon at bounding box center [544, 117] width 9 height 9
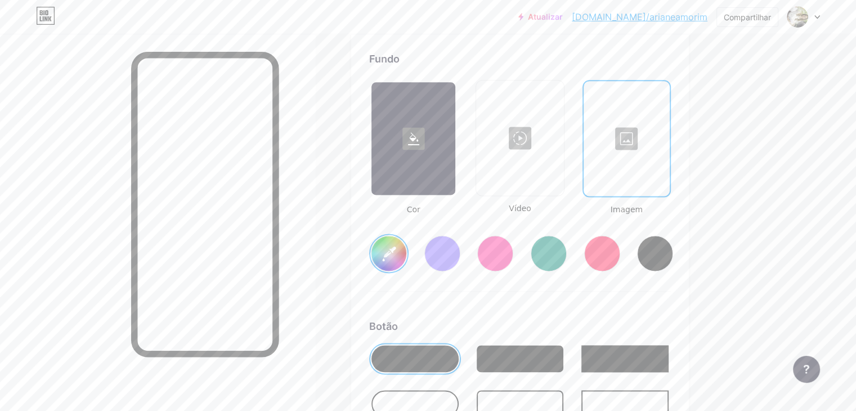
click at [643, 153] on div at bounding box center [627, 138] width 84 height 113
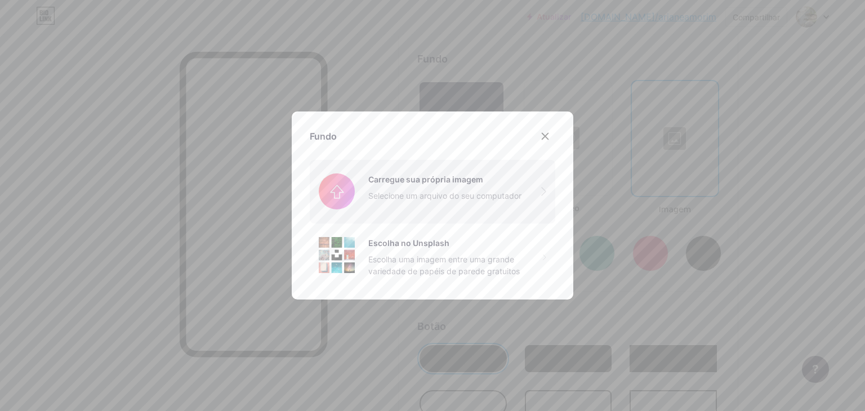
click at [473, 199] on input "file" at bounding box center [432, 191] width 245 height 63
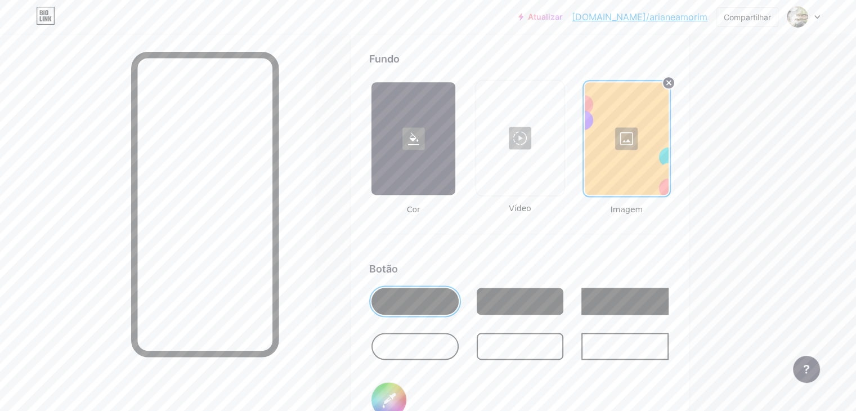
click at [669, 149] on div at bounding box center [627, 138] width 84 height 113
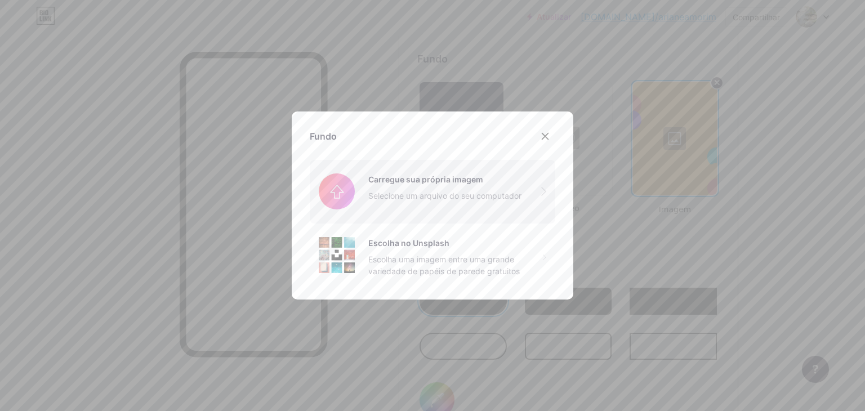
click at [411, 181] on input "file" at bounding box center [432, 191] width 245 height 63
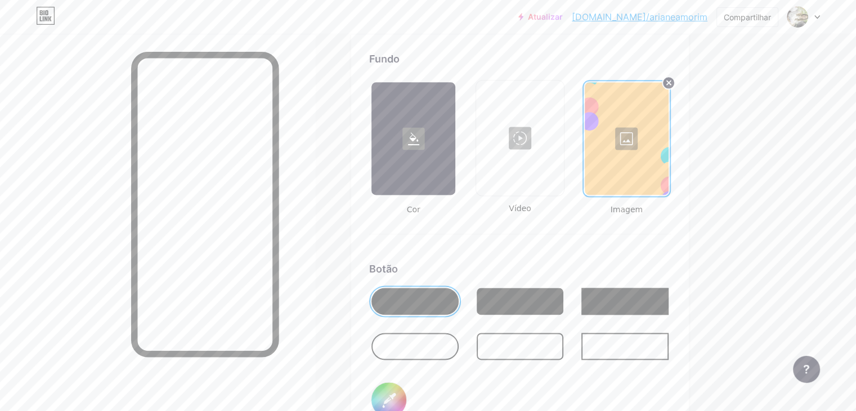
click at [654, 168] on div at bounding box center [627, 138] width 84 height 113
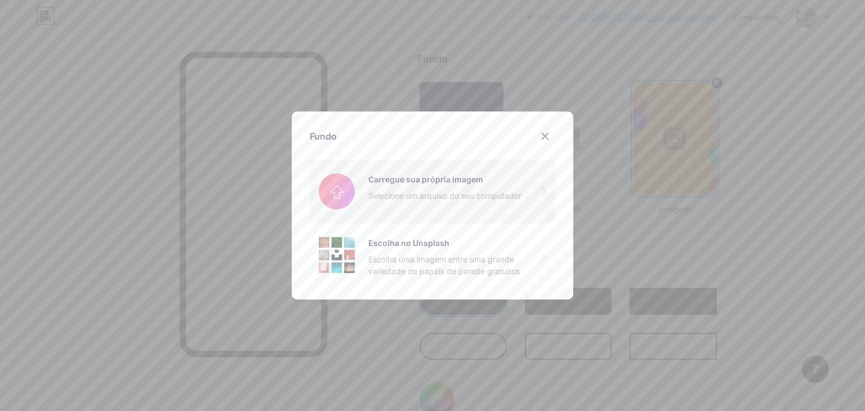
click at [421, 199] on input "file" at bounding box center [432, 191] width 245 height 63
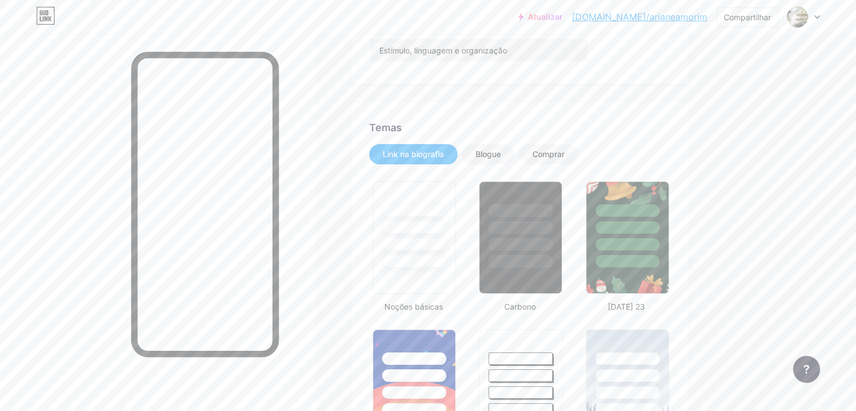
scroll to position [0, 0]
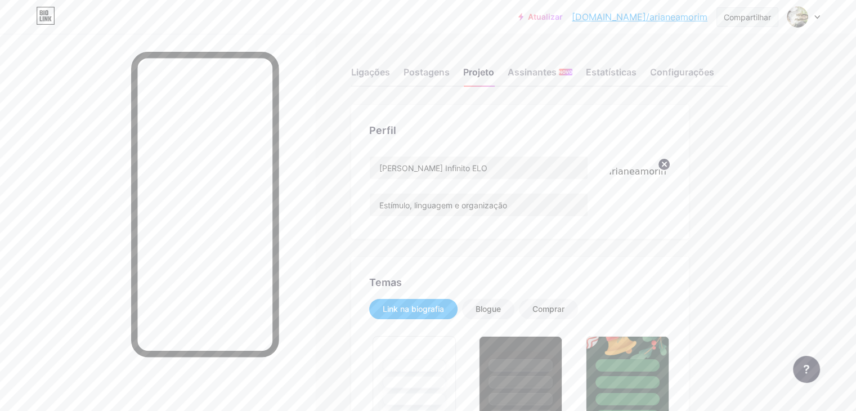
click at [734, 14] on font "Compartilhar" at bounding box center [747, 17] width 47 height 10
click at [712, 57] on div "Copiar link" at bounding box center [694, 57] width 168 height 27
click at [671, 162] on icon at bounding box center [665, 165] width 14 height 14
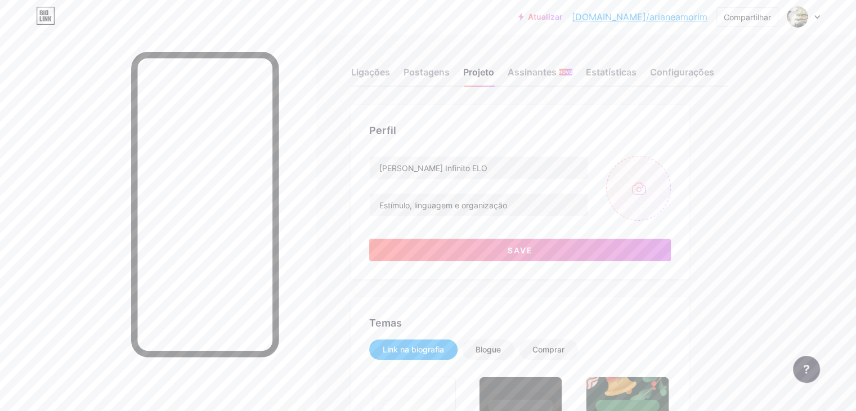
click at [671, 200] on input "file" at bounding box center [638, 188] width 65 height 65
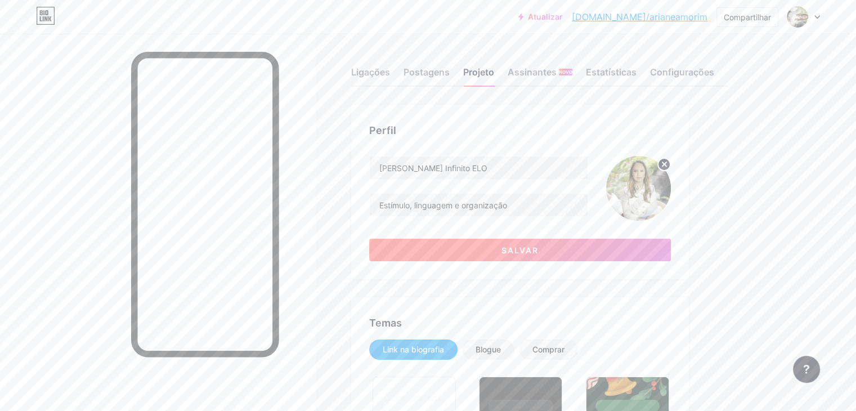
click at [539, 253] on font "Salvar" at bounding box center [520, 250] width 37 height 10
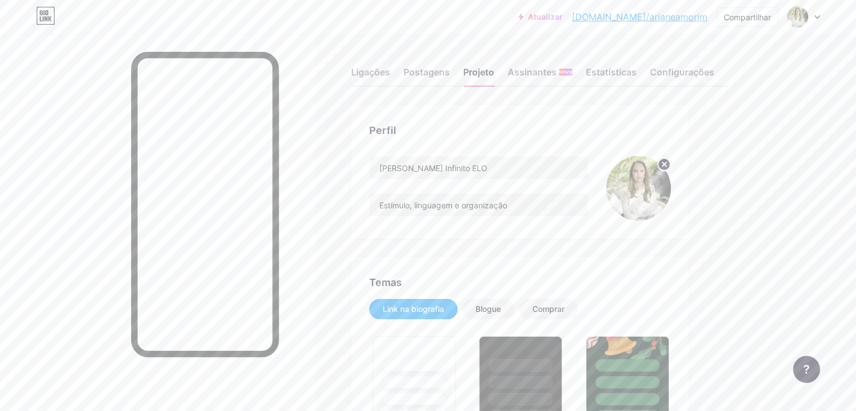
click at [654, 16] on font "bio.link/arianeamorim" at bounding box center [640, 16] width 136 height 11
